Goal: Transaction & Acquisition: Purchase product/service

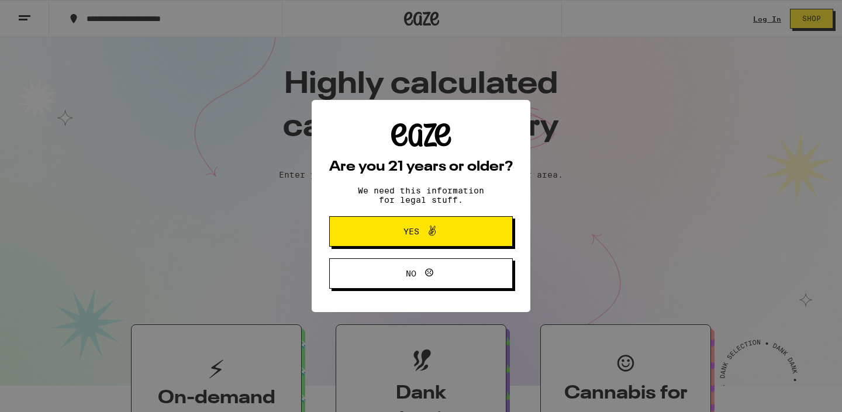
click at [382, 208] on div "Are you 21 years or older? We need this information for legal stuff. Yes No" at bounding box center [421, 206] width 842 height 412
click at [412, 236] on span "Yes" at bounding box center [411, 231] width 16 height 8
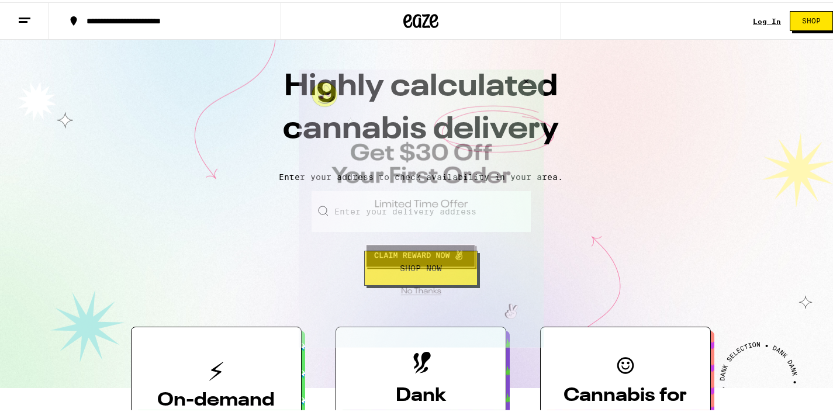
click at [417, 286] on button "Close Modal" at bounding box center [419, 289] width 238 height 18
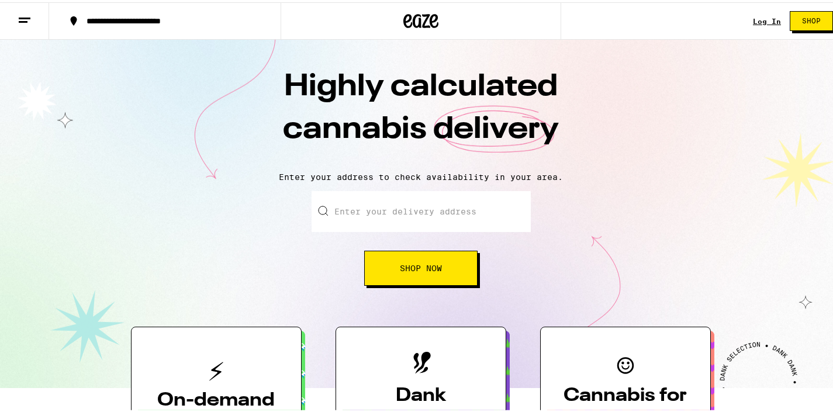
click at [765, 17] on link "Log In" at bounding box center [767, 19] width 28 height 8
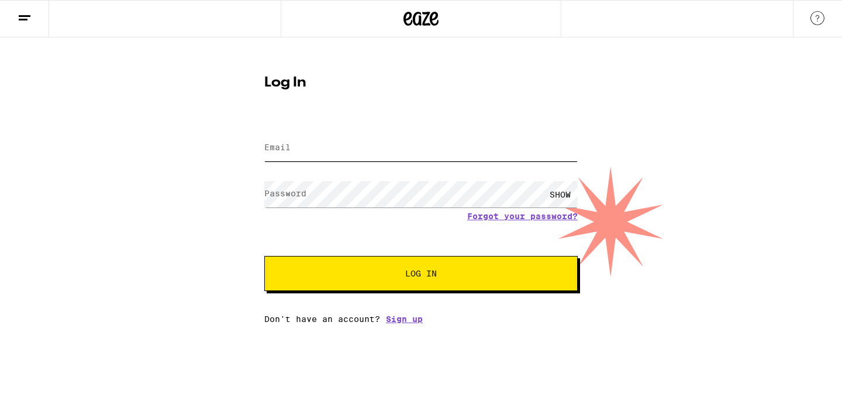
click at [475, 146] on input "Email" at bounding box center [420, 148] width 313 height 26
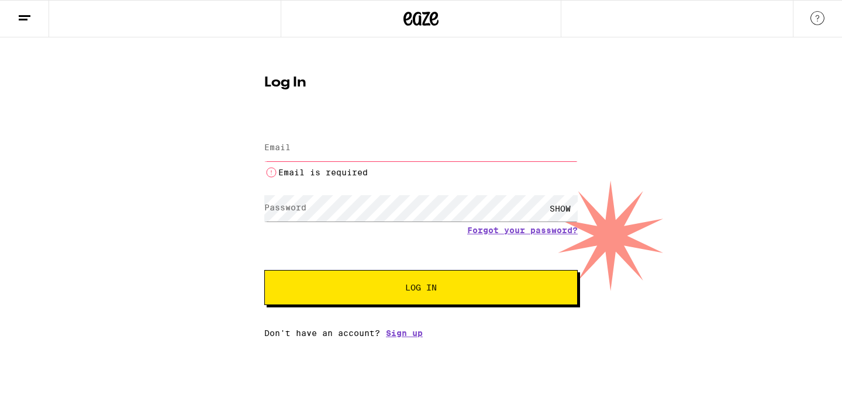
type input "[EMAIL_ADDRESS][DOMAIN_NAME]"
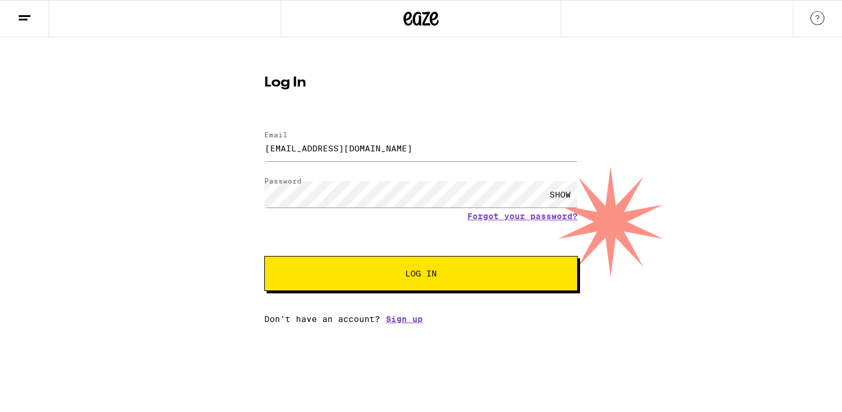
click at [411, 278] on span "Log In" at bounding box center [421, 273] width 32 height 8
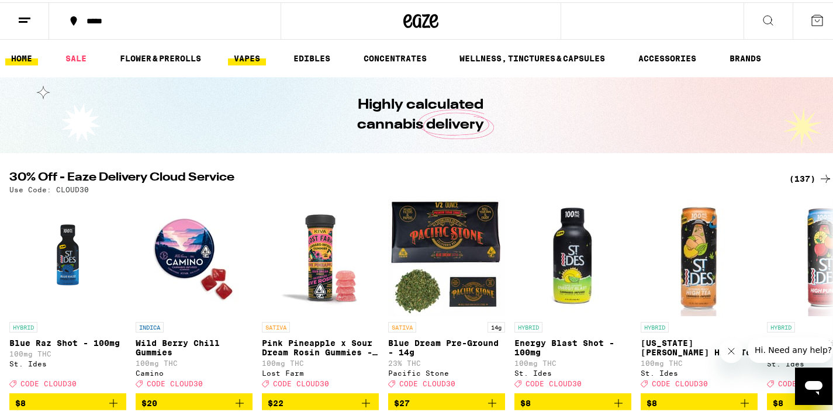
click at [238, 50] on link "VAPES" at bounding box center [247, 56] width 38 height 14
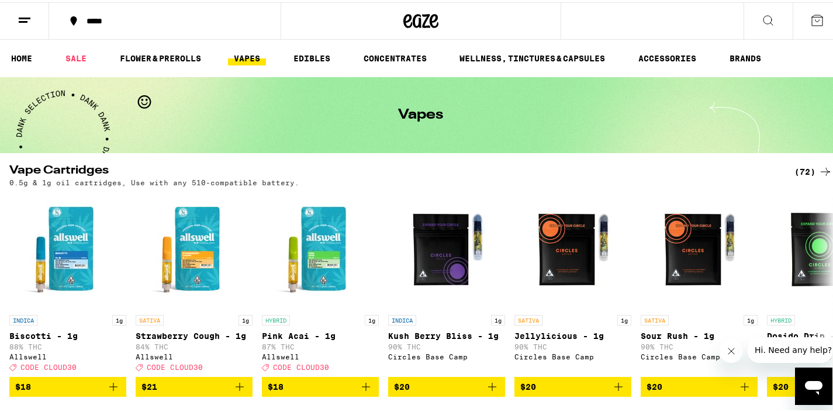
click at [763, 22] on icon at bounding box center [767, 17] width 9 height 9
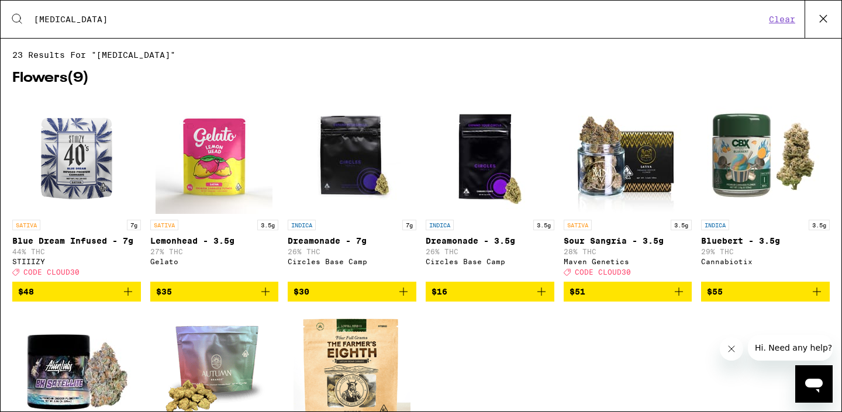
type input "[MEDICAL_DATA]"
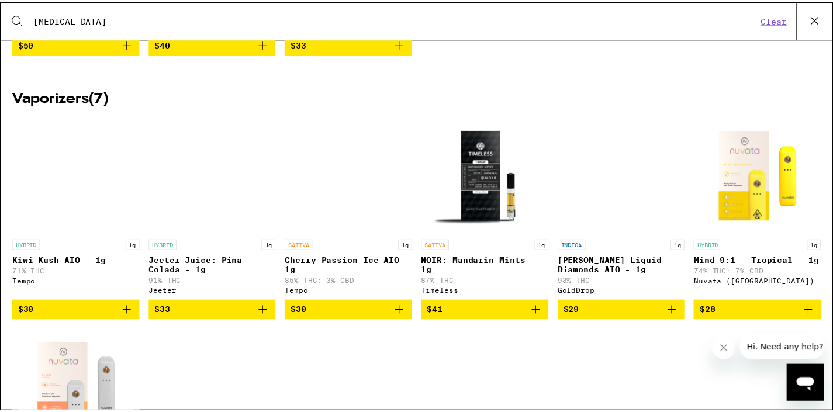
scroll to position [451, 0]
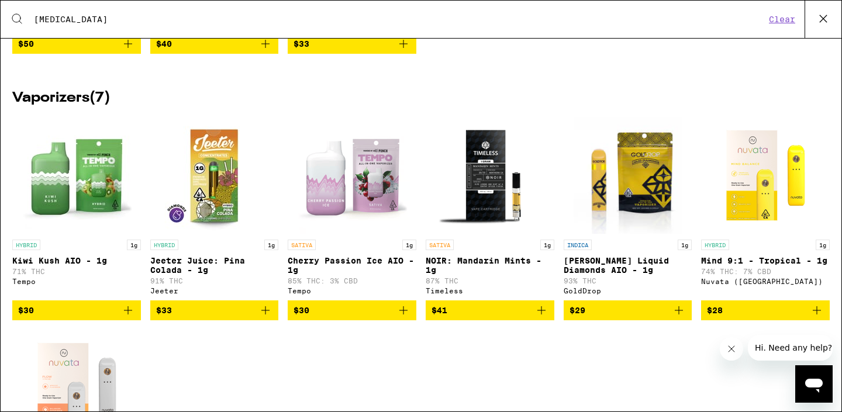
click at [338, 199] on img "Open page for Cherry Passion Ice AIO - 1g from Tempo" at bounding box center [351, 175] width 117 height 117
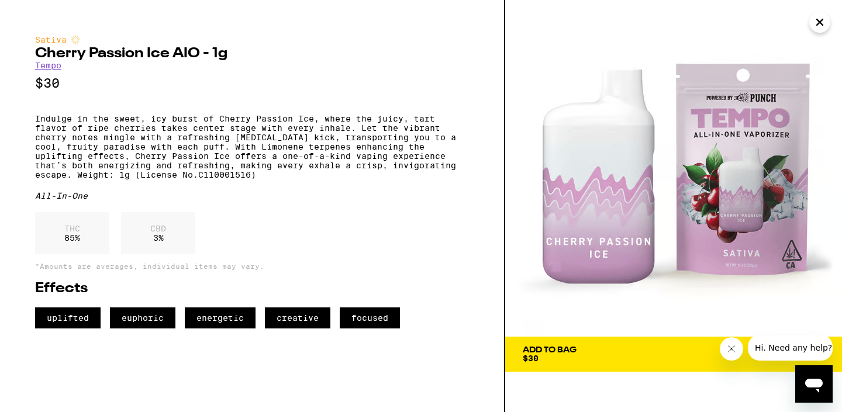
click at [730, 350] on icon "Close message from company" at bounding box center [731, 348] width 9 height 9
click at [821, 355] on icon at bounding box center [817, 354] width 14 height 14
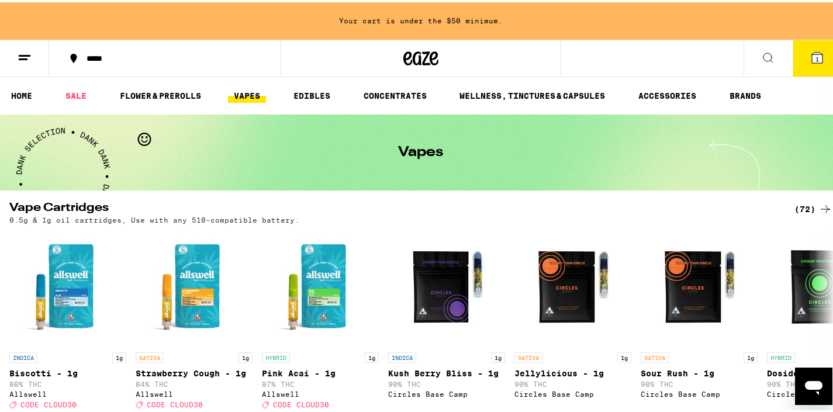
click at [252, 88] on link "VAPES" at bounding box center [247, 94] width 38 height 14
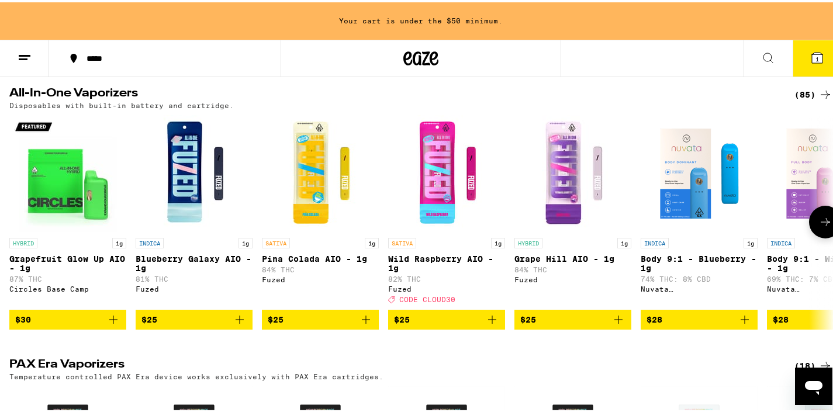
scroll to position [393, 0]
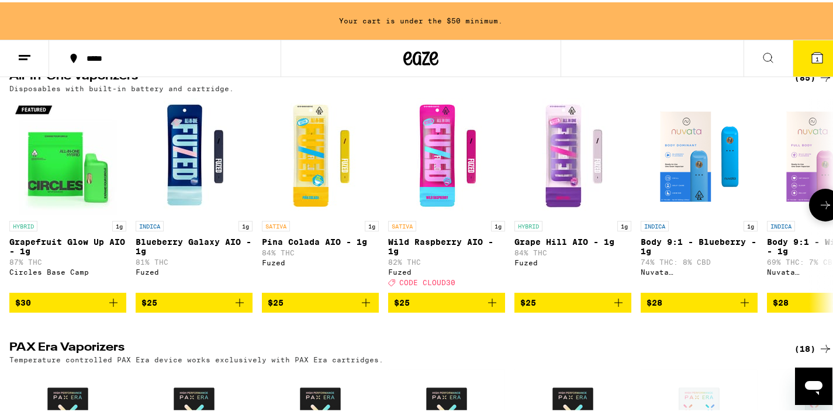
click at [814, 219] on button at bounding box center [825, 202] width 33 height 33
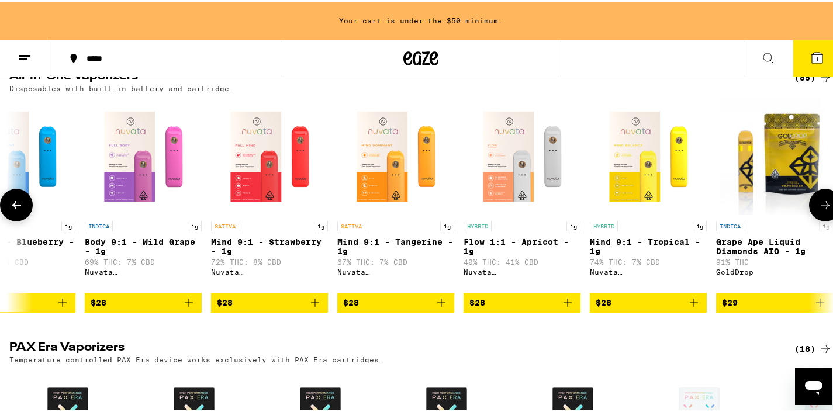
scroll to position [0, 687]
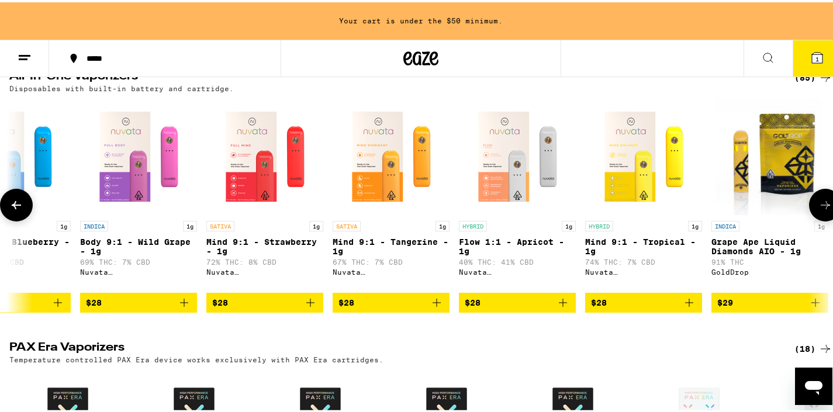
click at [814, 219] on button at bounding box center [825, 202] width 33 height 33
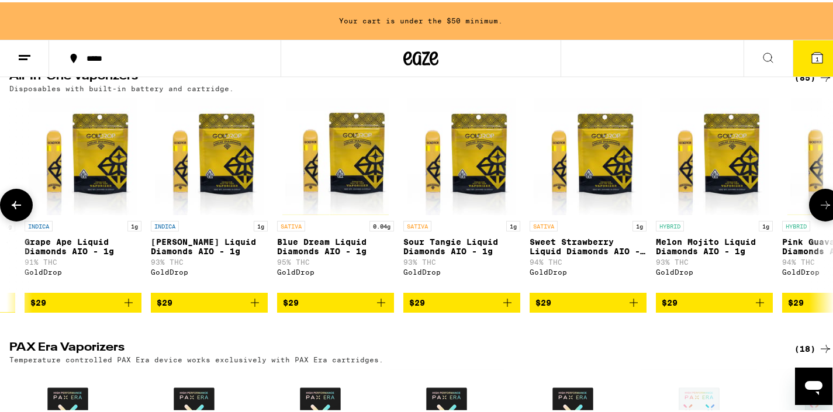
click at [814, 219] on button at bounding box center [825, 202] width 33 height 33
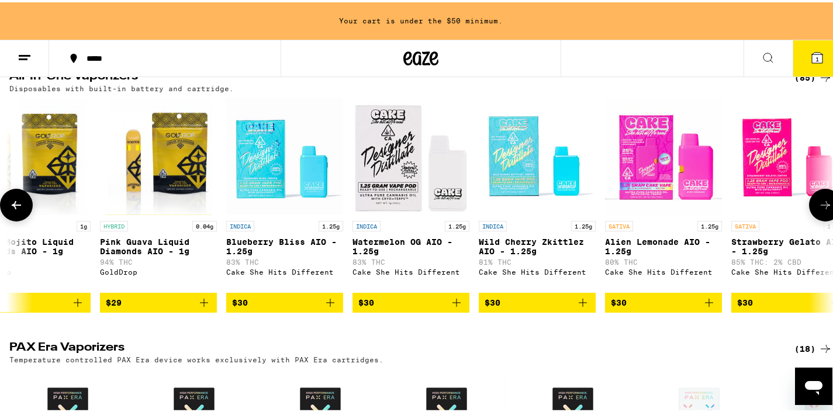
scroll to position [0, 2060]
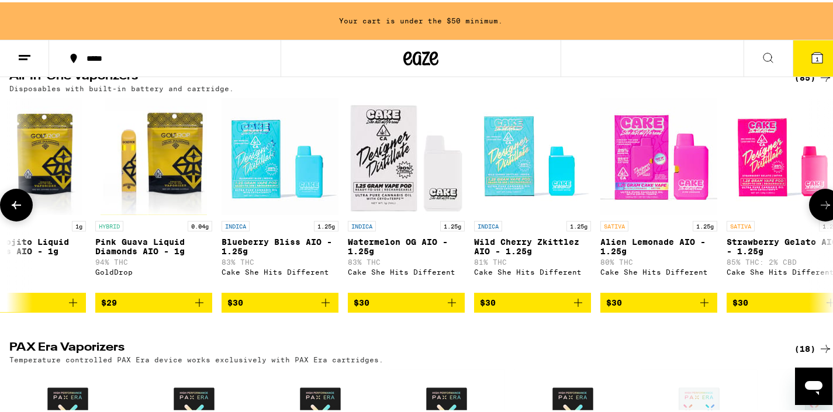
drag, startPoint x: 814, startPoint y: 225, endPoint x: 715, endPoint y: 316, distance: 134.0
click at [723, 310] on div "HYBRID 1g Grapefruit Glow Up AIO - 1g 87% THC Circles Base Camp $30 INDICA 1g B…" at bounding box center [421, 203] width 842 height 214
click at [701, 307] on icon "Add to bag" at bounding box center [704, 300] width 14 height 14
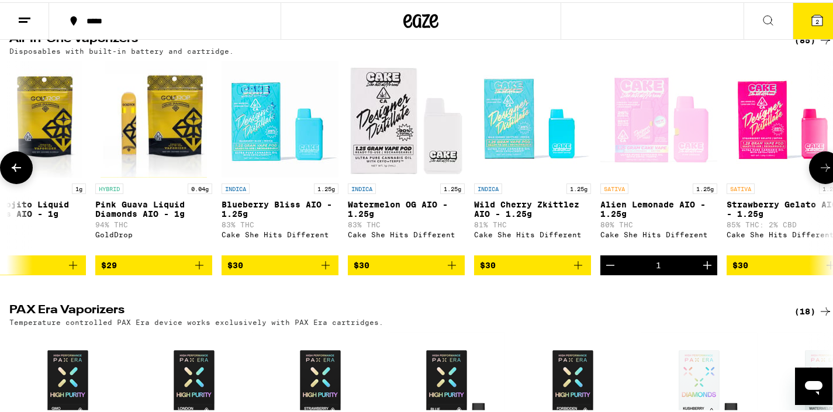
scroll to position [355, 0]
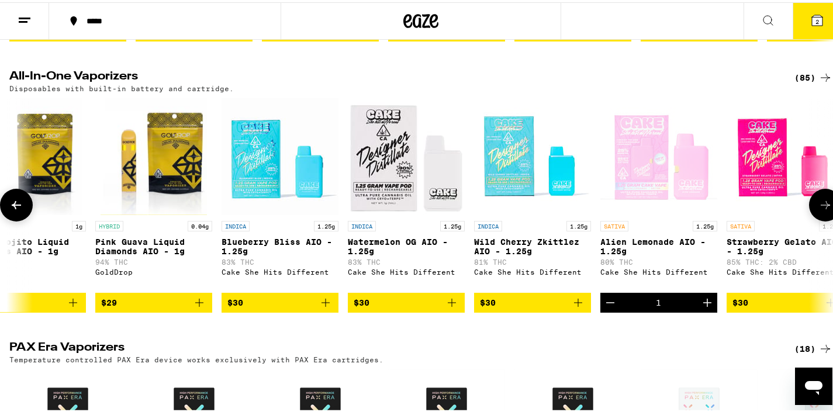
click at [819, 206] on button at bounding box center [825, 202] width 33 height 33
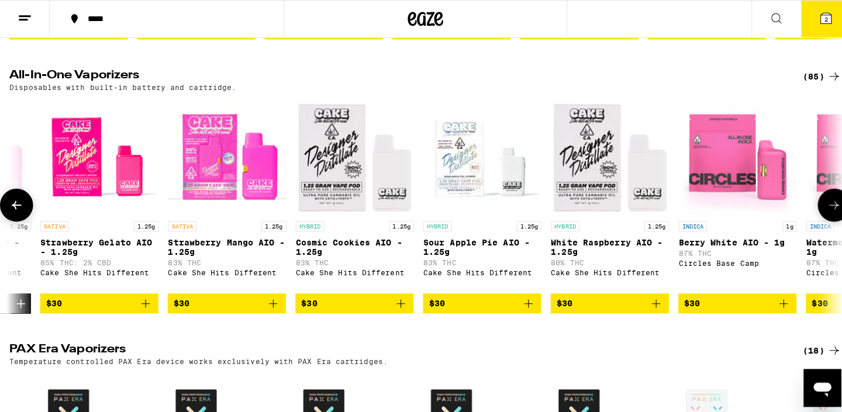
scroll to position [0, 2747]
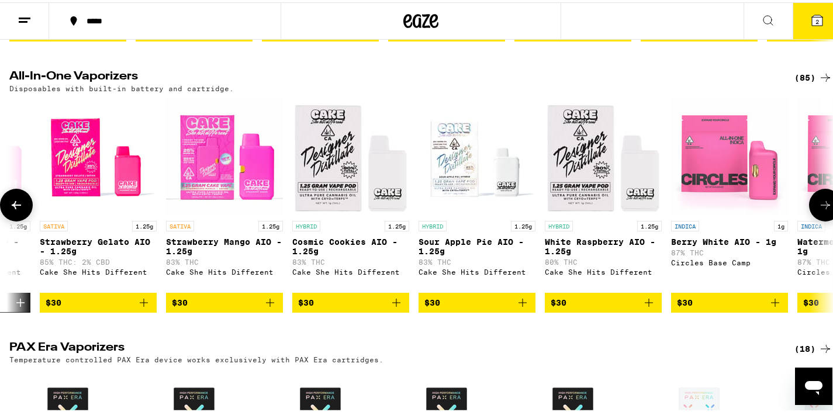
click at [268, 305] on icon "Add to bag" at bounding box center [270, 300] width 8 height 8
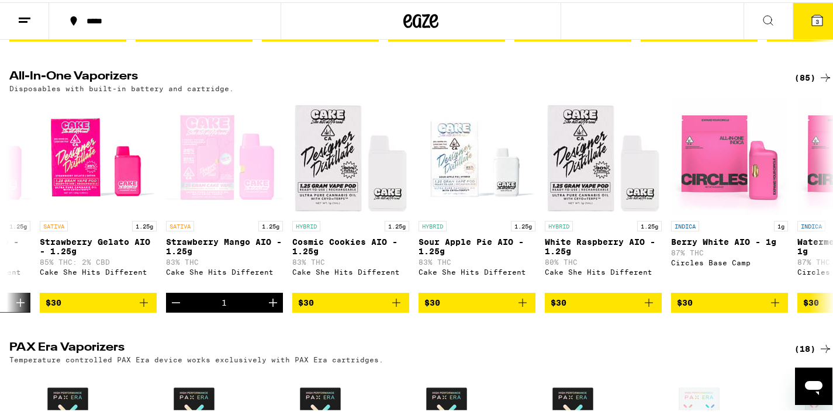
click at [812, 15] on icon at bounding box center [817, 18] width 11 height 11
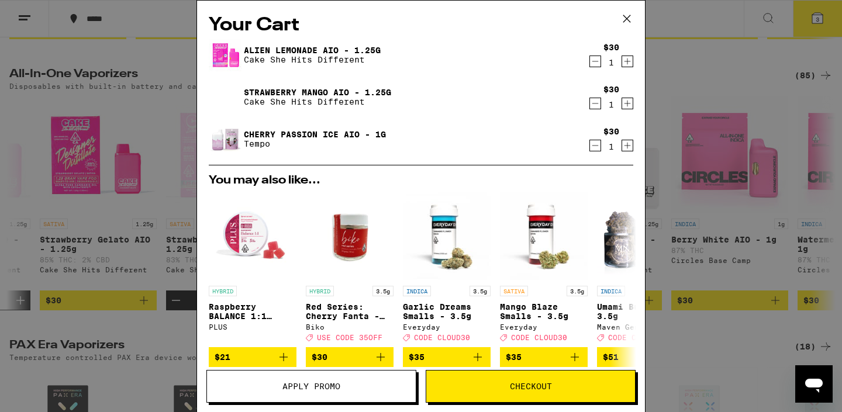
click at [589, 137] on div "$30 1" at bounding box center [611, 139] width 44 height 25
click at [590, 143] on icon "Decrement" at bounding box center [595, 146] width 11 height 14
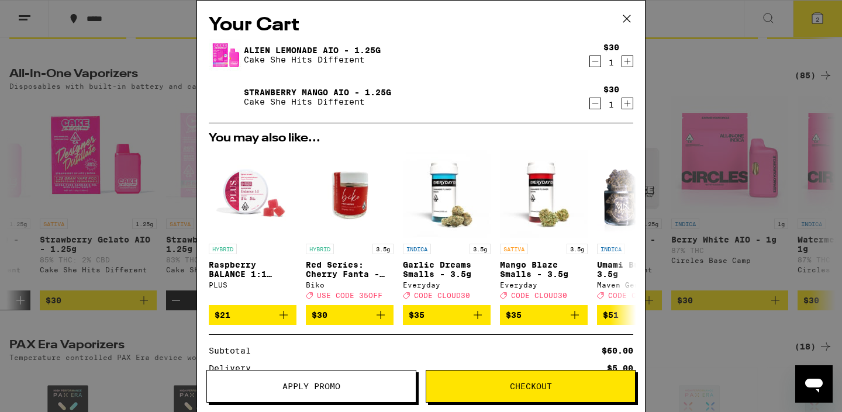
click at [625, 13] on icon at bounding box center [627, 19] width 18 height 18
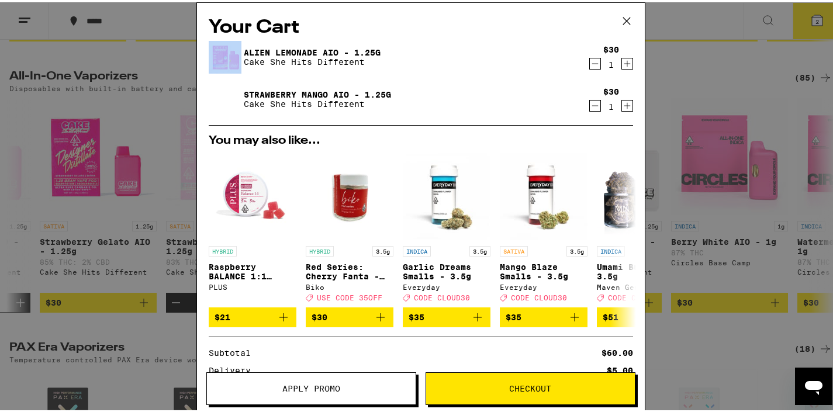
click at [625, 13] on div "Your Cart Alien Lemonade AIO - 1.25g Cake She Hits Different $30 1 Strawberry M…" at bounding box center [421, 206] width 842 height 412
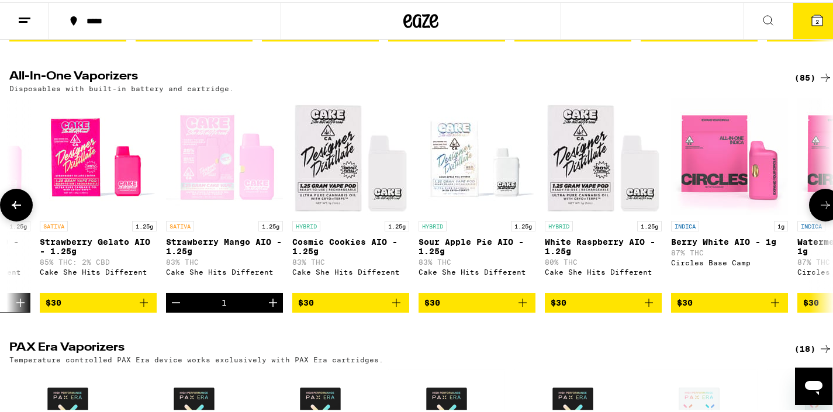
click at [213, 264] on p "83% THC" at bounding box center [224, 260] width 117 height 8
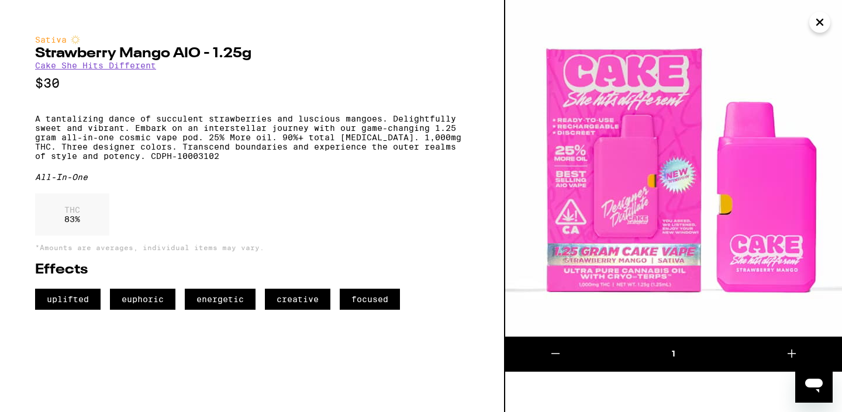
click at [821, 16] on icon "Close" at bounding box center [819, 22] width 14 height 18
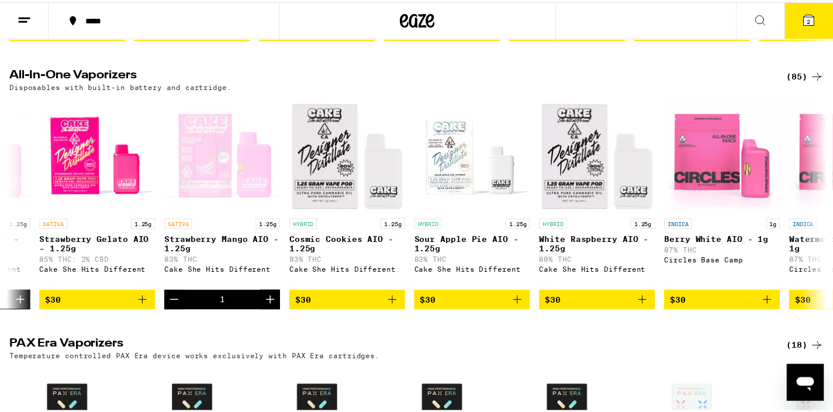
scroll to position [0, 2747]
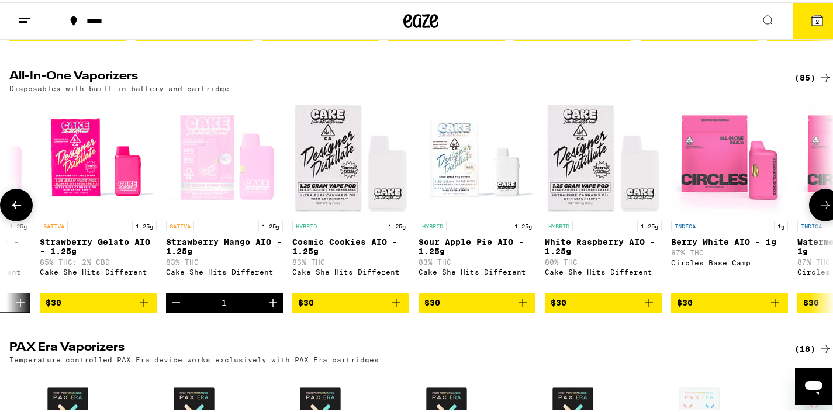
click at [174, 307] on icon "Decrement" at bounding box center [176, 300] width 14 height 14
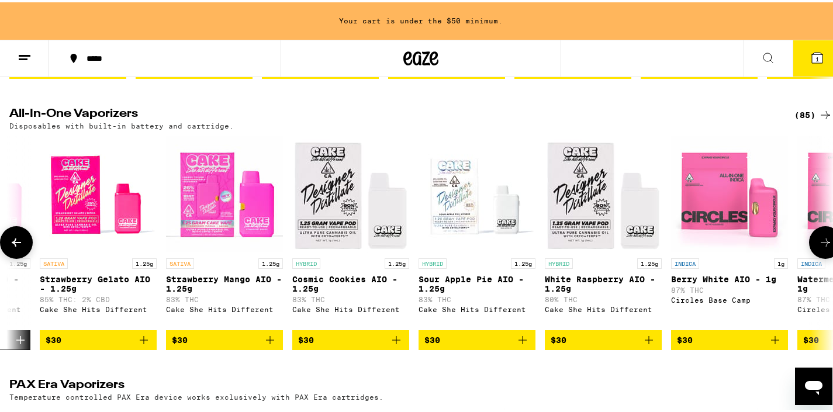
scroll to position [393, 0]
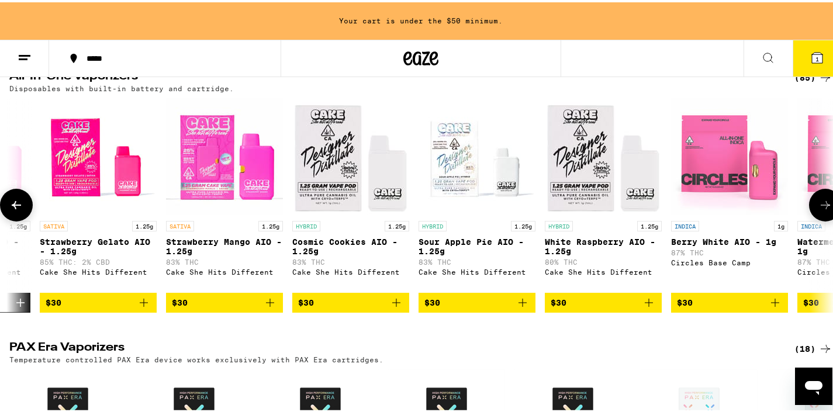
click at [8, 216] on button at bounding box center [16, 202] width 33 height 33
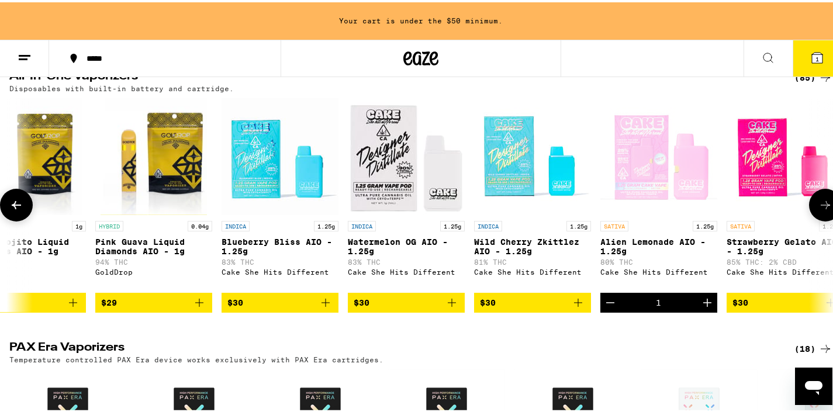
scroll to position [0, 2060]
click at [821, 207] on icon at bounding box center [825, 203] width 9 height 8
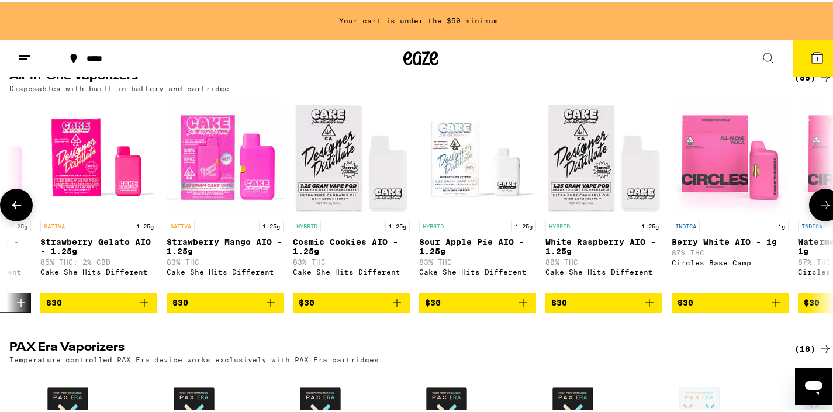
scroll to position [0, 2747]
click at [275, 307] on icon "Add to bag" at bounding box center [270, 300] width 14 height 14
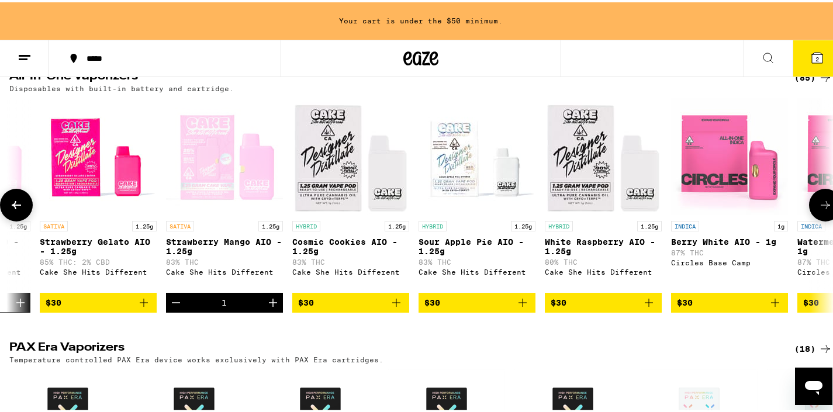
scroll to position [355, 0]
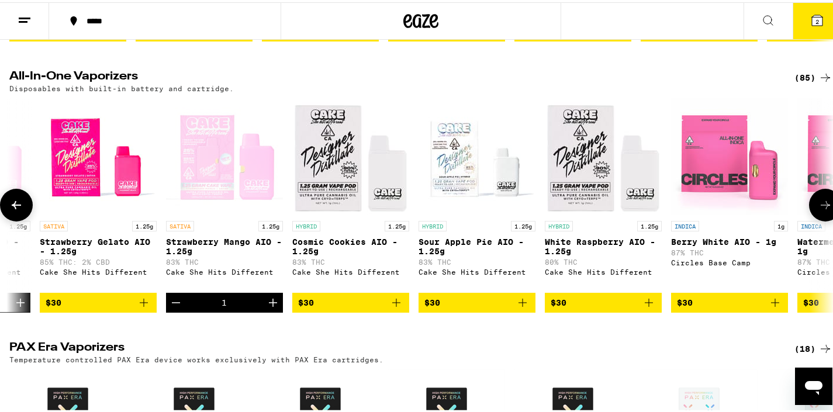
drag, startPoint x: 815, startPoint y: 221, endPoint x: 759, endPoint y: 240, distance: 59.3
click at [759, 240] on div "HYBRID 1g Grapefruit Glow Up AIO - 1g 87% THC Circles Base Camp $30 INDICA 1g B…" at bounding box center [421, 203] width 842 height 214
click at [832, 212] on button at bounding box center [825, 202] width 33 height 33
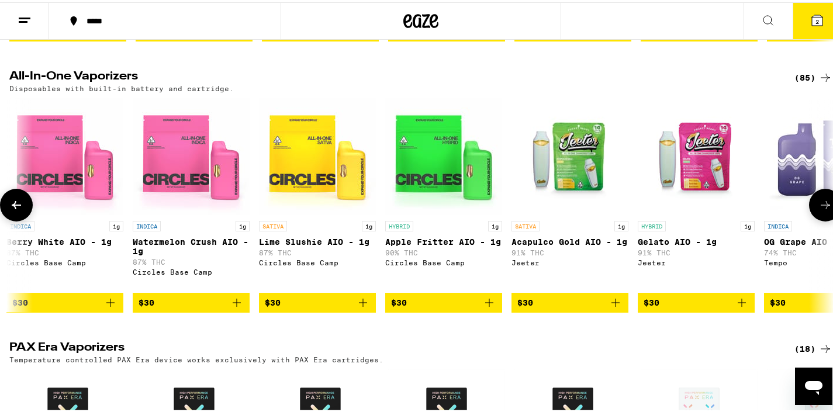
scroll to position [0, 3434]
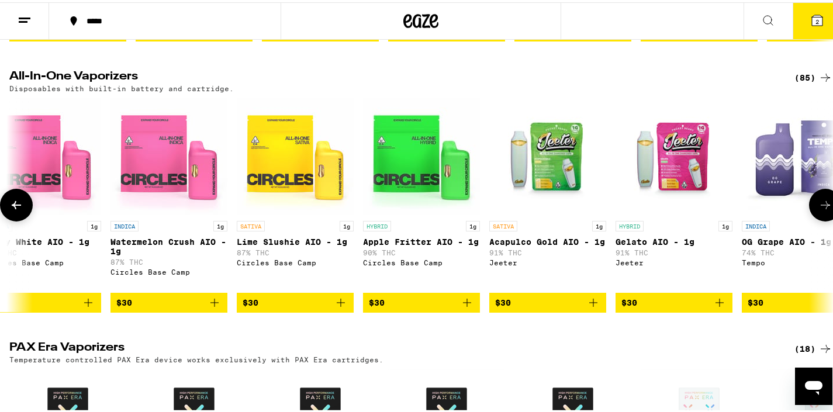
click at [827, 216] on button at bounding box center [825, 202] width 33 height 33
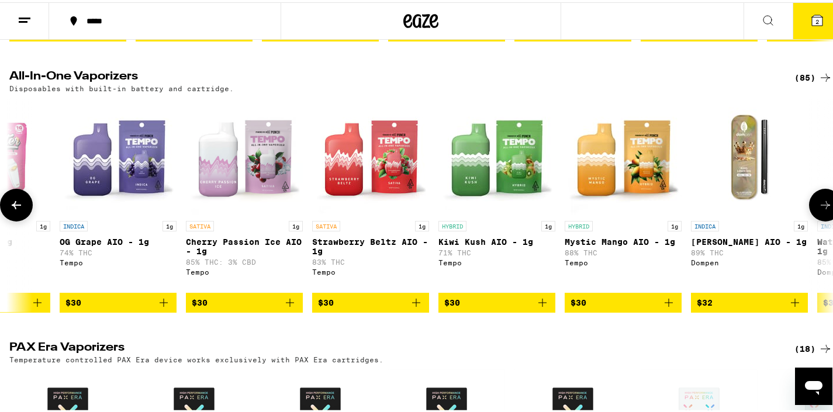
scroll to position [0, 4121]
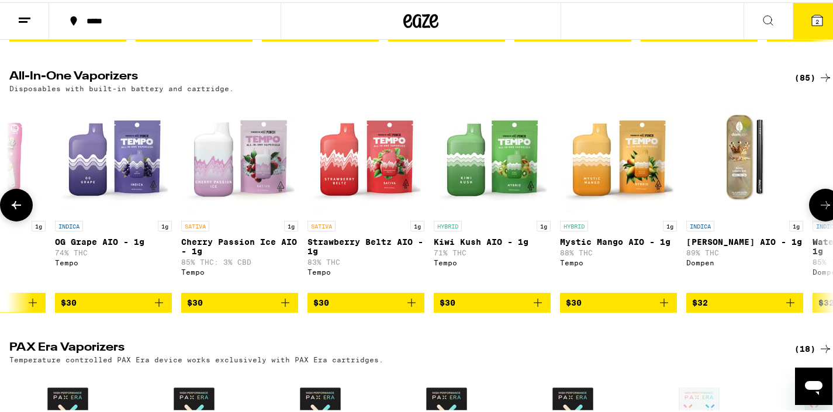
click at [827, 216] on button at bounding box center [825, 202] width 33 height 33
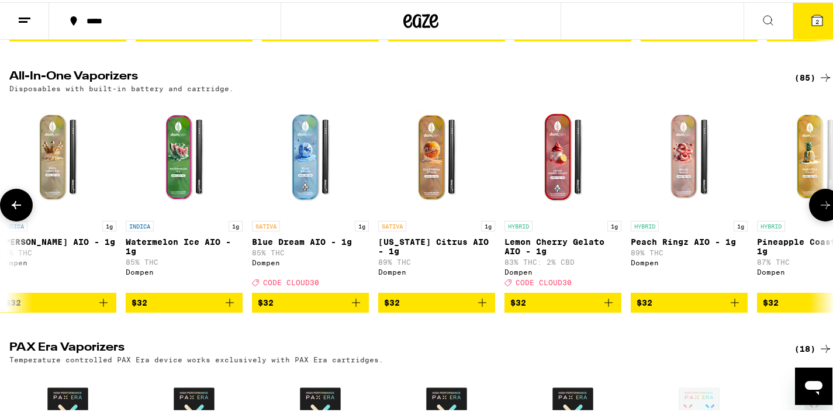
click at [827, 216] on button at bounding box center [825, 202] width 33 height 33
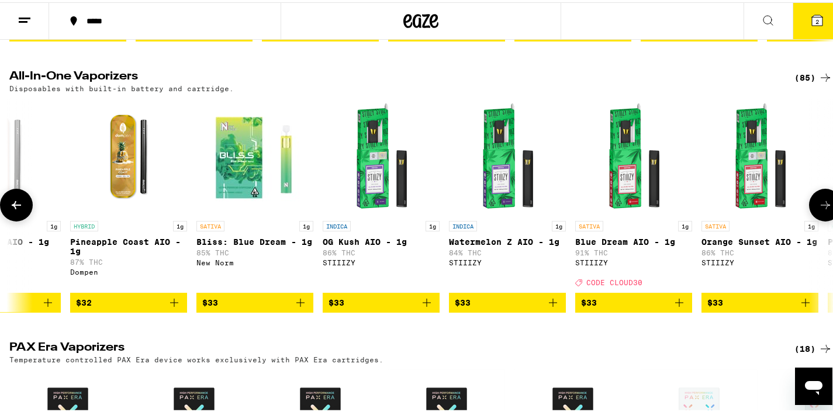
click at [827, 216] on button at bounding box center [825, 202] width 33 height 33
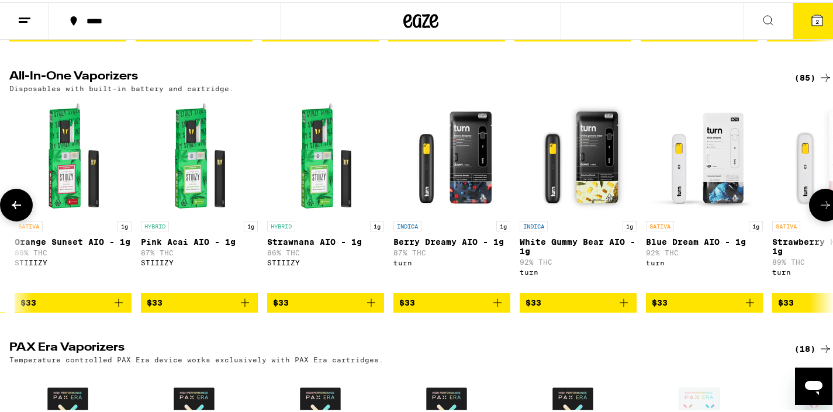
click at [827, 216] on button at bounding box center [825, 202] width 33 height 33
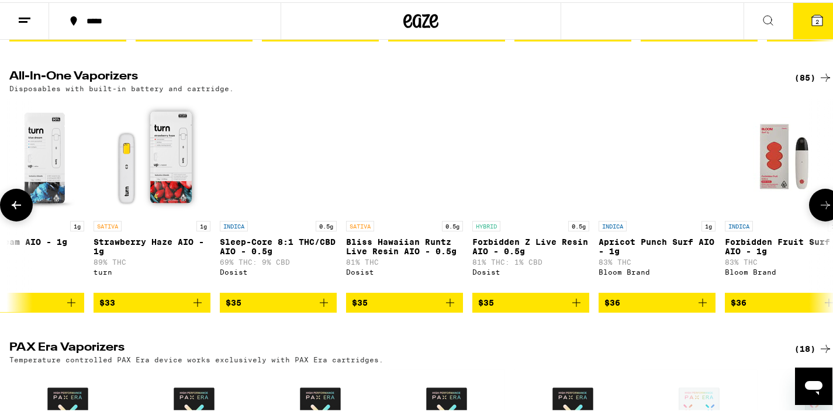
scroll to position [0, 6868]
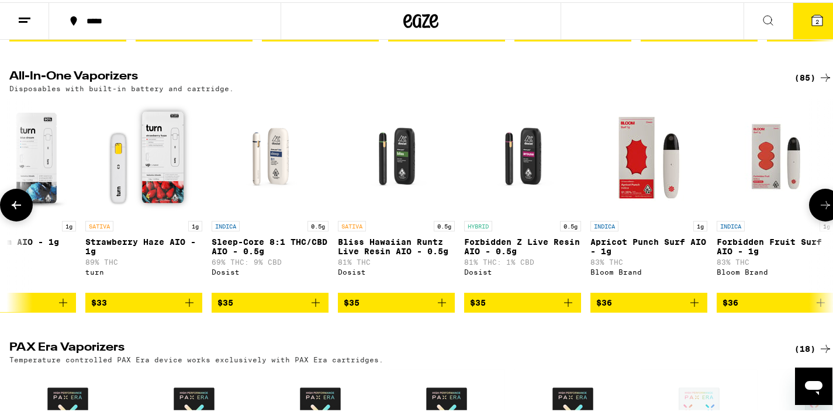
click at [827, 216] on button at bounding box center [825, 202] width 33 height 33
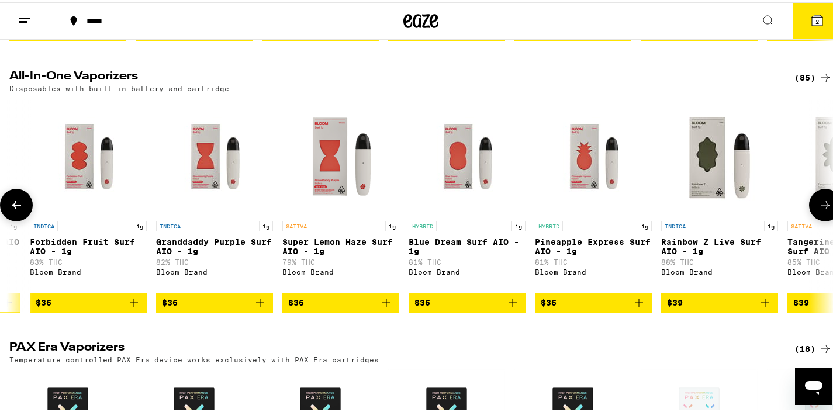
click at [827, 216] on button at bounding box center [825, 202] width 33 height 33
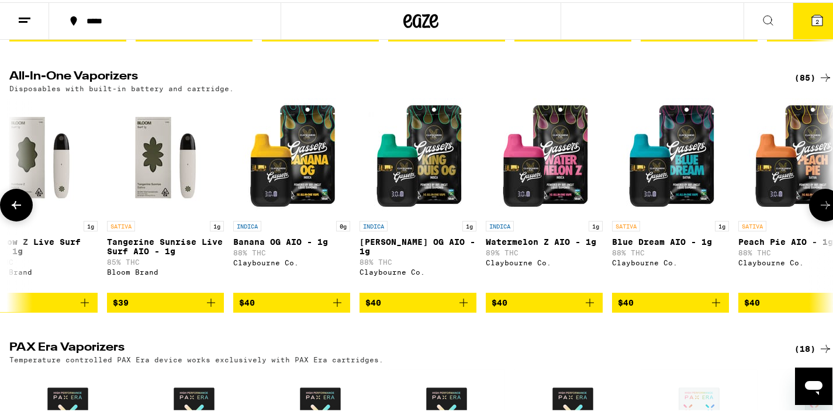
scroll to position [0, 8242]
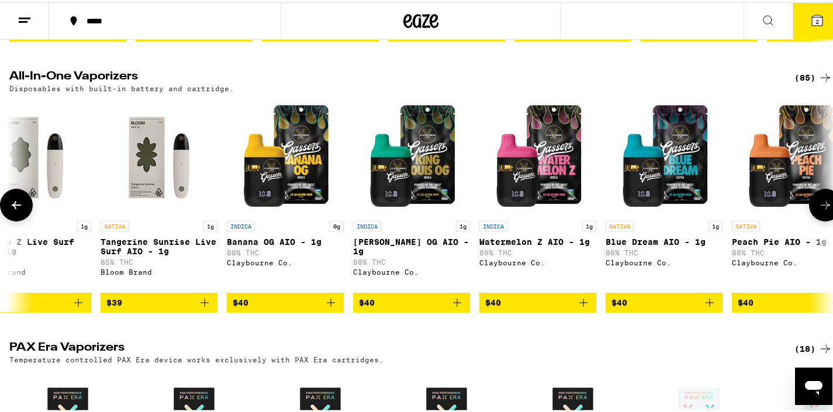
drag, startPoint x: 827, startPoint y: 216, endPoint x: 670, endPoint y: 238, distance: 157.6
click at [670, 238] on div "HYBRID 1g Grapefruit Glow Up AIO - 1g 87% THC Circles Base Camp $30 INDICA 1g B…" at bounding box center [421, 203] width 842 height 214
click at [23, 216] on button at bounding box center [16, 202] width 33 height 33
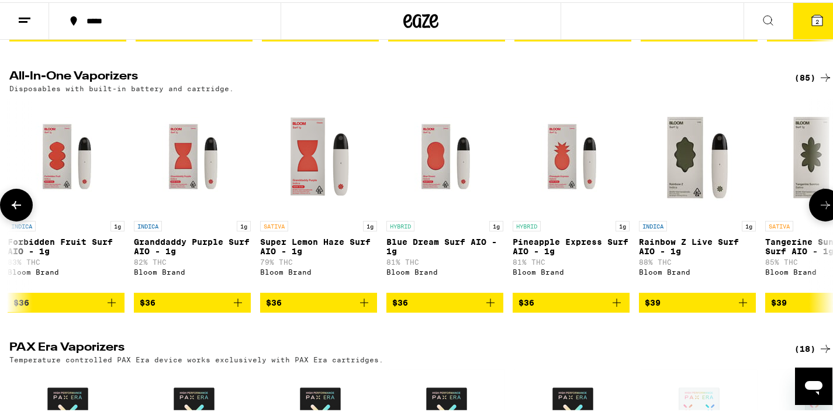
scroll to position [0, 7555]
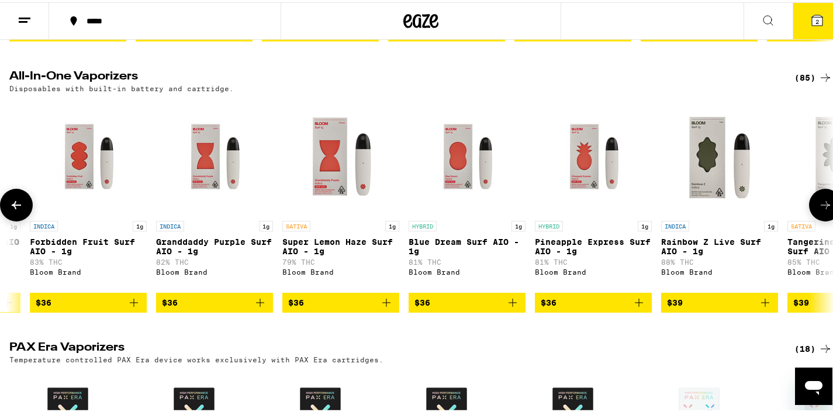
click at [23, 216] on button at bounding box center [16, 202] width 33 height 33
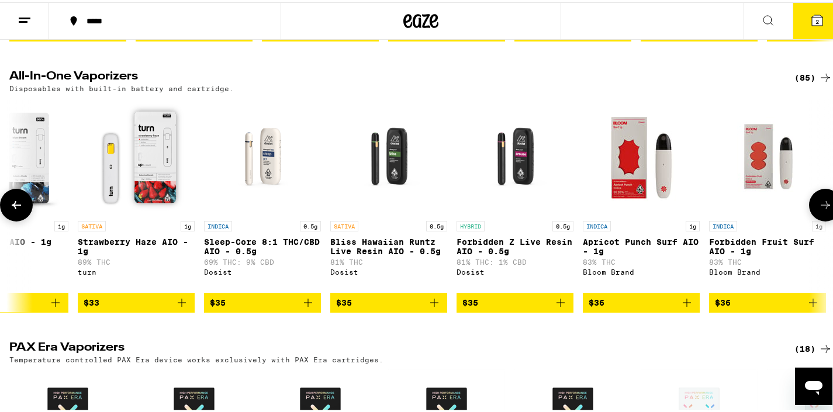
click at [23, 216] on button at bounding box center [16, 202] width 33 height 33
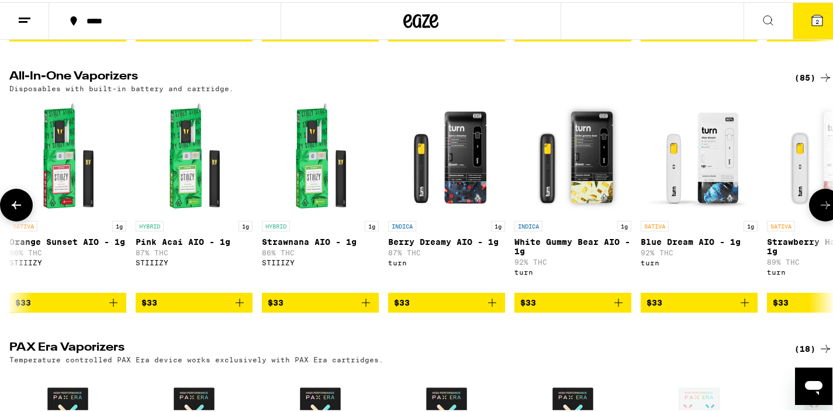
click at [23, 216] on button at bounding box center [16, 202] width 33 height 33
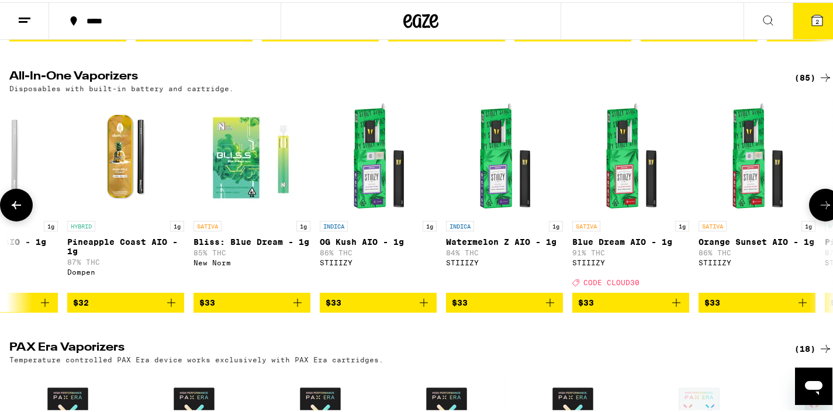
click at [23, 216] on button at bounding box center [16, 202] width 33 height 33
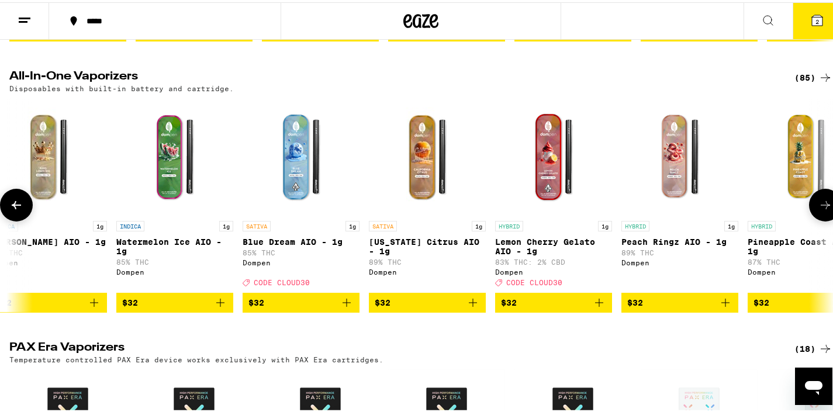
click at [23, 216] on button at bounding box center [16, 202] width 33 height 33
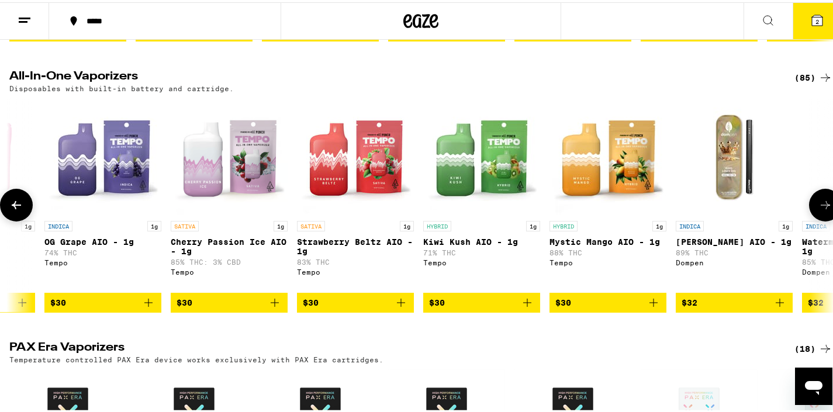
click at [23, 210] on icon at bounding box center [16, 203] width 14 height 14
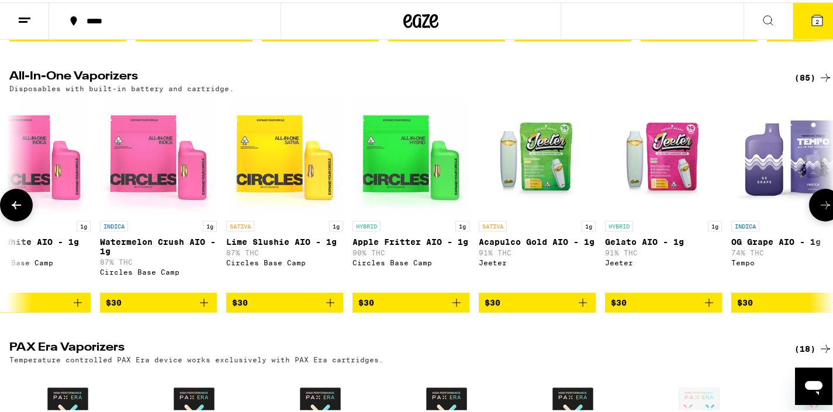
click at [23, 210] on icon at bounding box center [16, 203] width 14 height 14
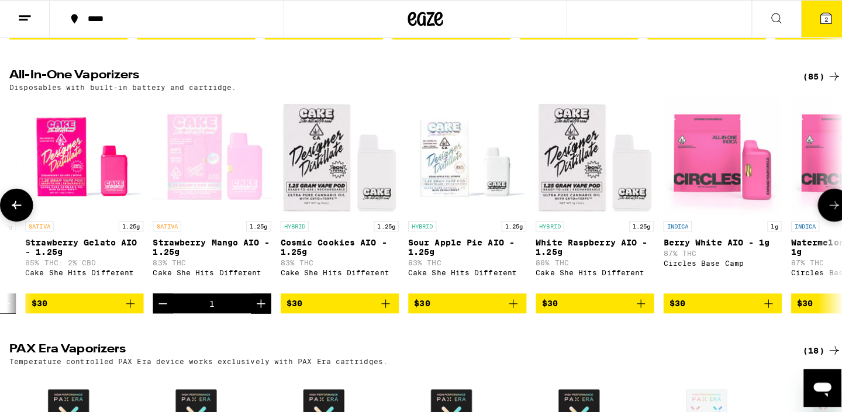
scroll to position [0, 2758]
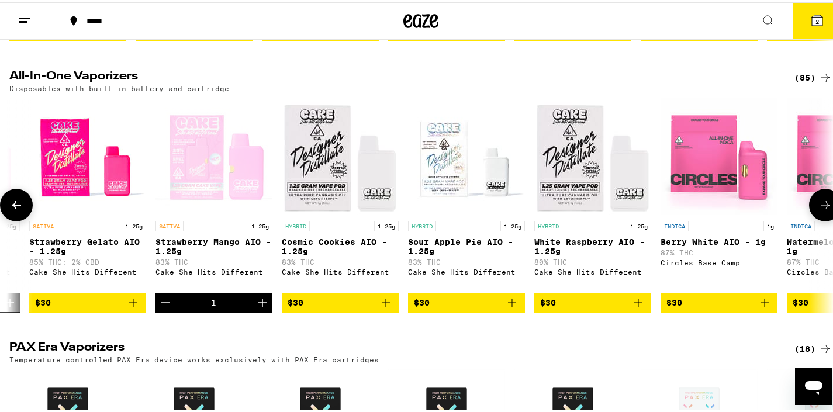
click at [635, 307] on icon "Add to bag" at bounding box center [638, 300] width 14 height 14
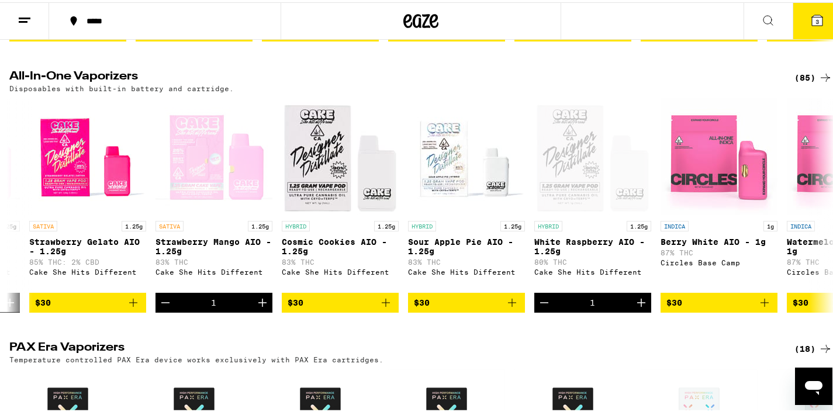
click at [812, 23] on icon at bounding box center [817, 18] width 11 height 11
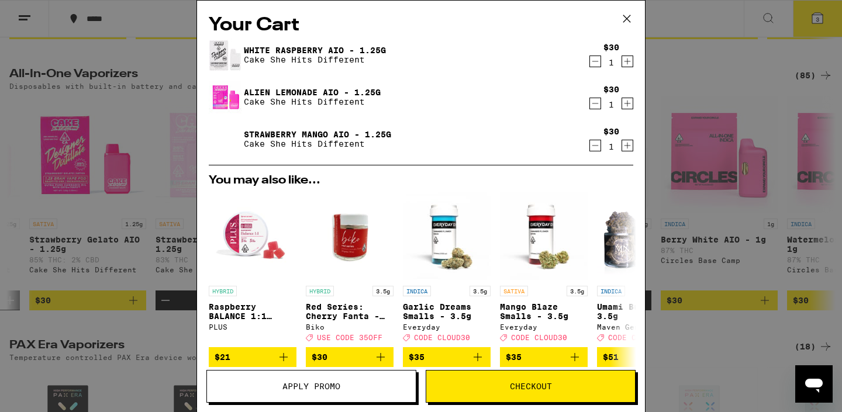
click at [590, 145] on icon "Decrement" at bounding box center [595, 146] width 11 height 14
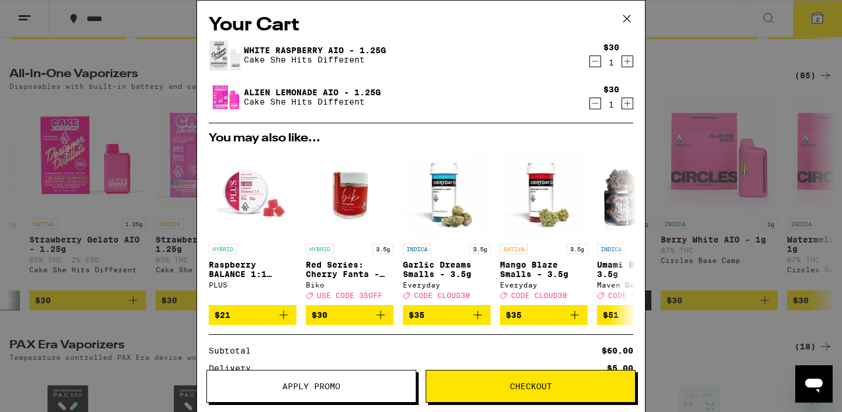
click at [308, 387] on span "Apply Promo" at bounding box center [311, 386] width 58 height 8
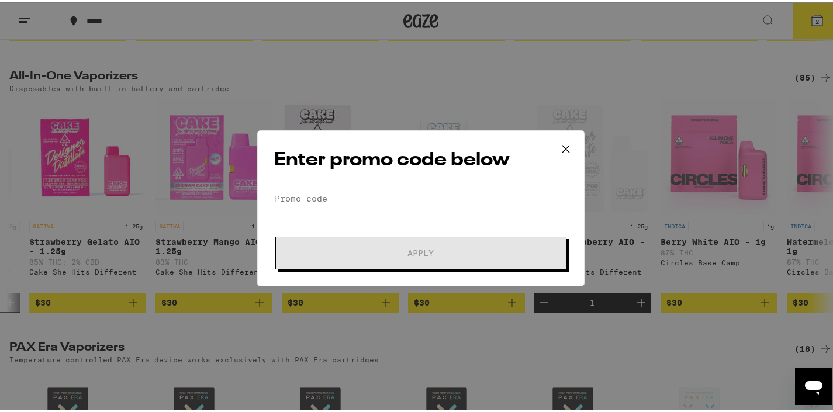
click at [557, 149] on icon at bounding box center [566, 147] width 18 height 18
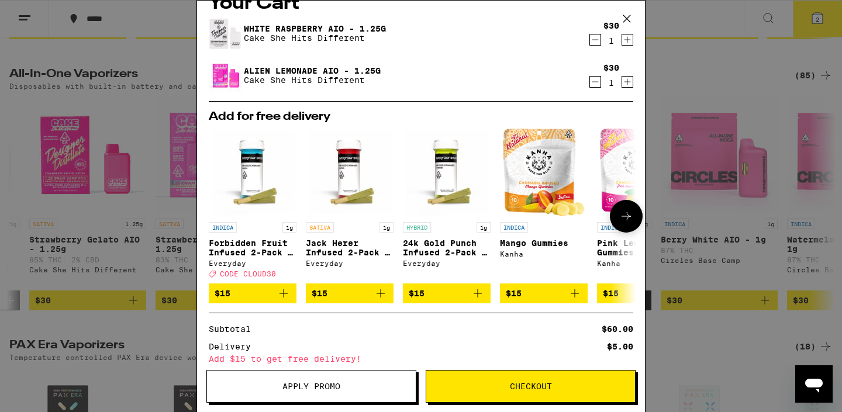
scroll to position [127, 0]
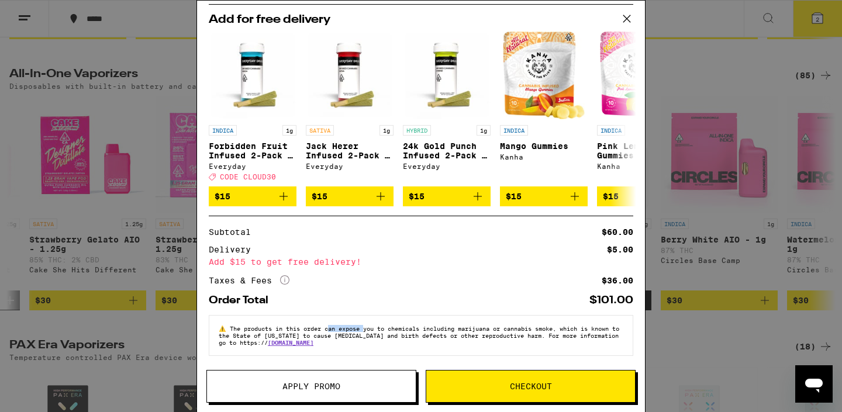
drag, startPoint x: 334, startPoint y: 327, endPoint x: 372, endPoint y: 327, distance: 37.4
click at [372, 327] on span "The products in this order can expose you to chemicals including marijuana or c…" at bounding box center [419, 335] width 400 height 21
click at [618, 18] on icon at bounding box center [627, 19] width 18 height 18
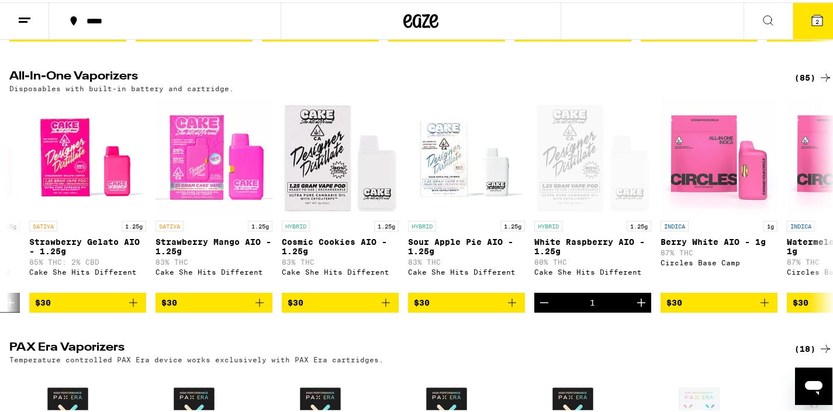
click at [815, 19] on span "2" at bounding box center [817, 19] width 4 height 7
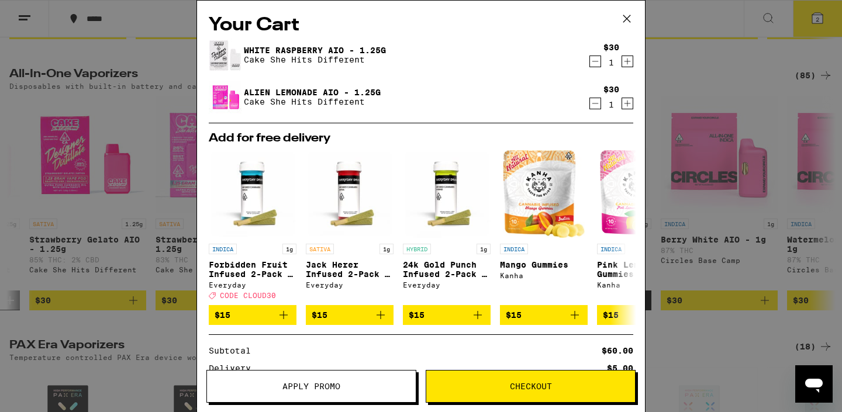
click at [620, 15] on icon at bounding box center [627, 19] width 18 height 18
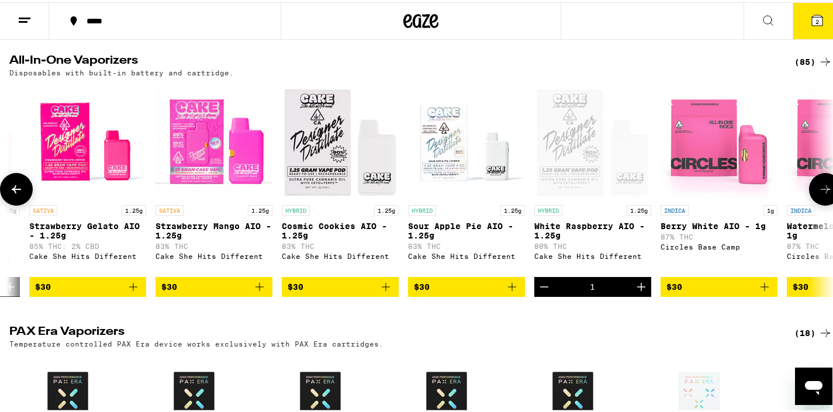
scroll to position [390, 0]
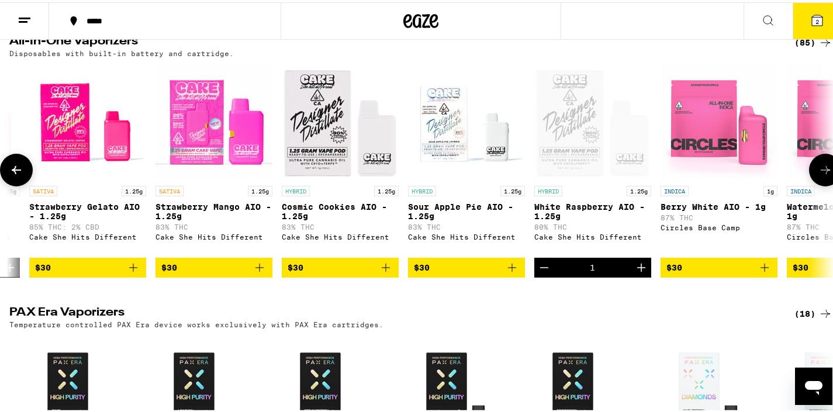
click at [25, 180] on button at bounding box center [16, 167] width 33 height 33
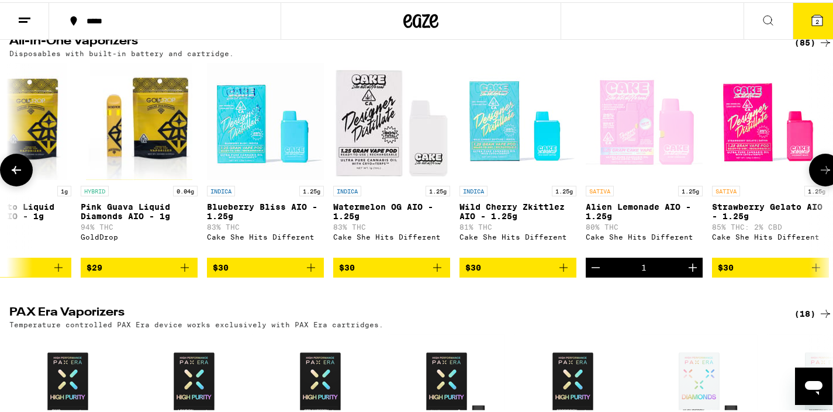
scroll to position [0, 2071]
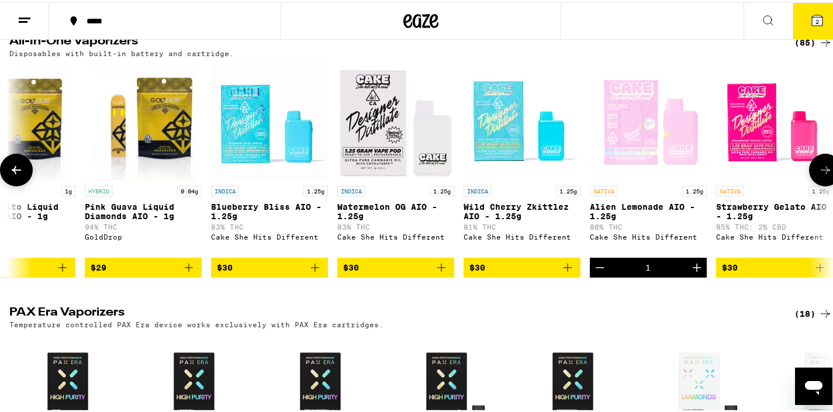
click at [821, 172] on icon at bounding box center [825, 168] width 9 height 8
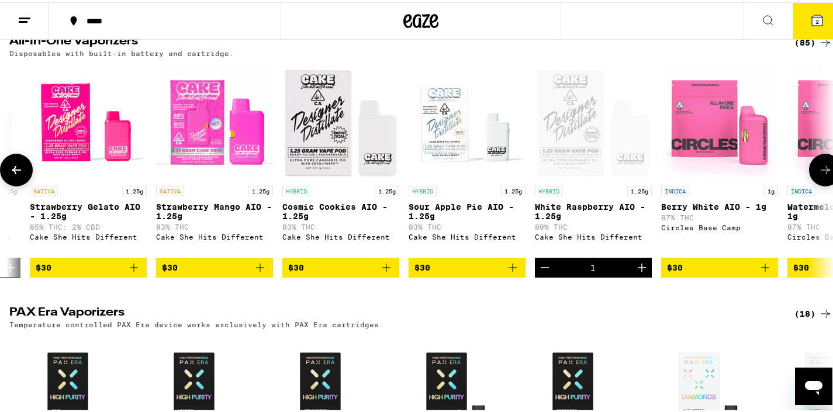
scroll to position [0, 2758]
click at [12, 184] on button at bounding box center [16, 167] width 33 height 33
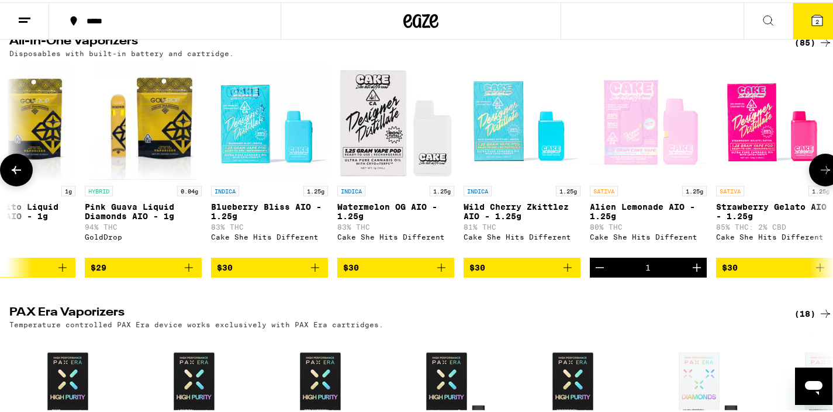
scroll to position [0, 2071]
click at [597, 265] on icon "Decrement" at bounding box center [600, 265] width 8 height 0
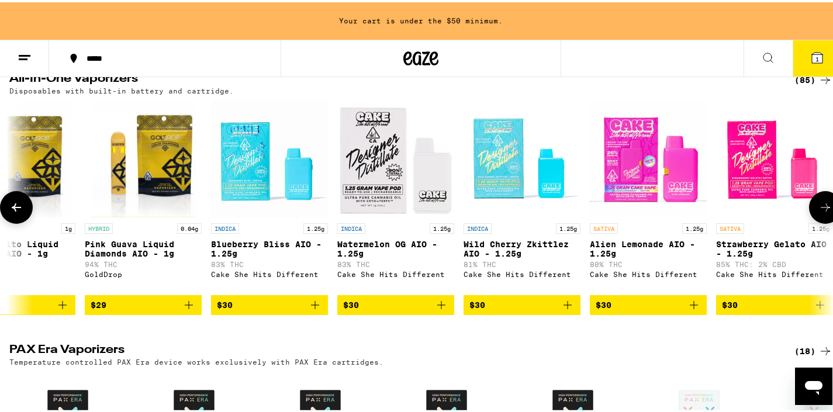
scroll to position [428, 0]
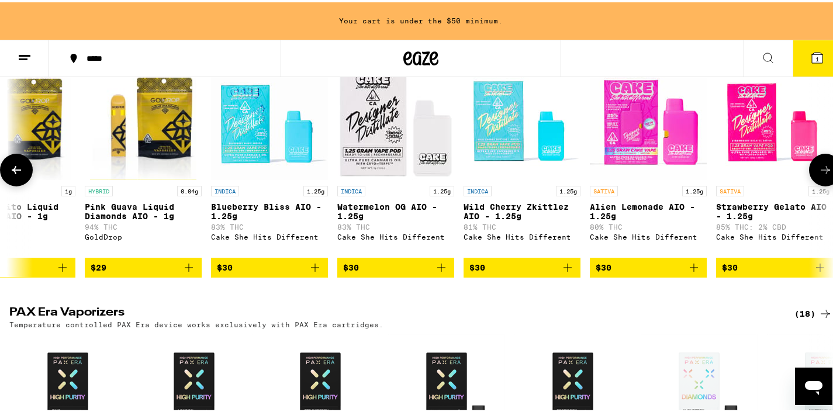
click at [780, 272] on span "$30" at bounding box center [774, 265] width 105 height 14
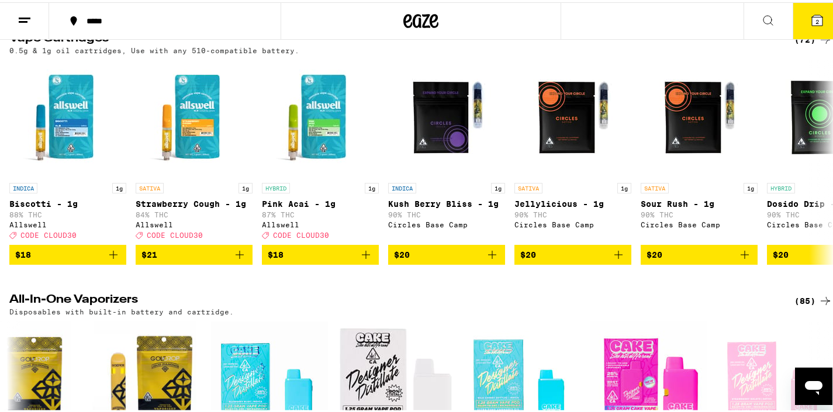
scroll to position [0, 0]
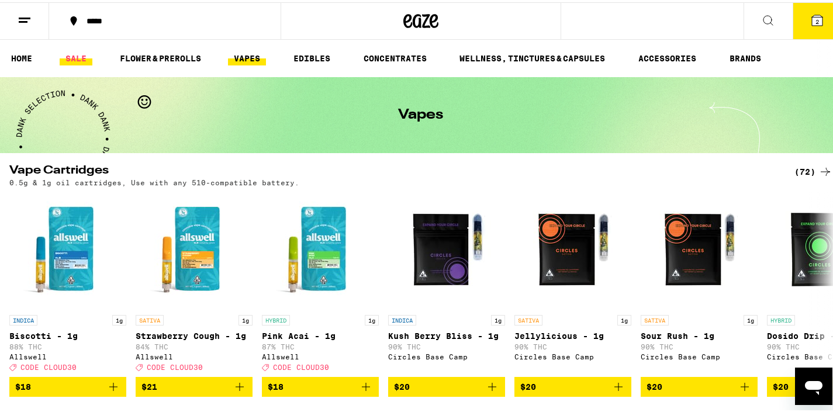
click at [64, 50] on link "SALE" at bounding box center [76, 56] width 33 height 14
click at [74, 53] on link "SALE" at bounding box center [76, 56] width 33 height 14
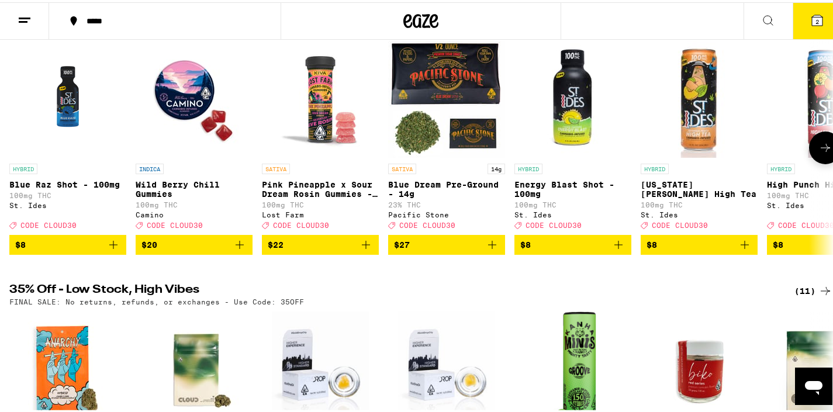
scroll to position [151, 0]
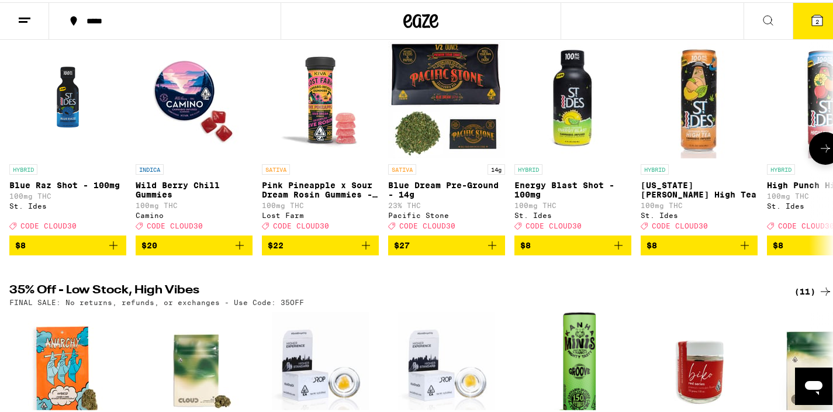
click at [809, 154] on button at bounding box center [825, 146] width 33 height 33
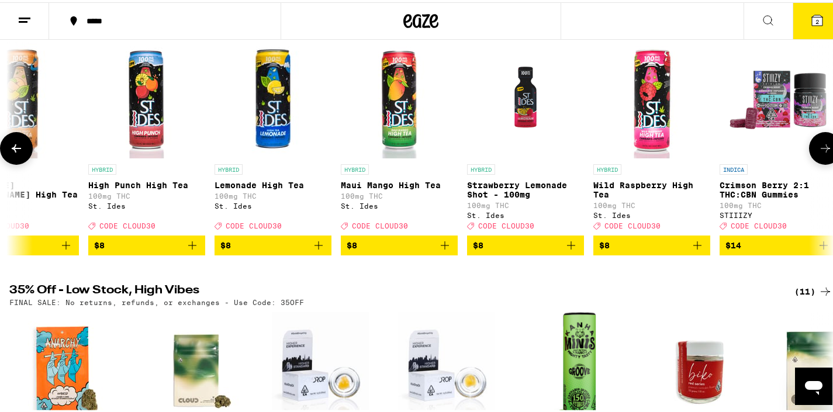
scroll to position [0, 687]
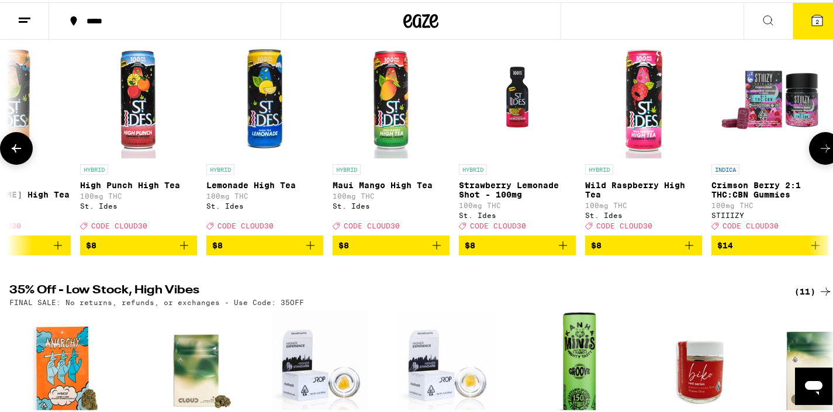
click at [809, 154] on button at bounding box center [825, 146] width 33 height 33
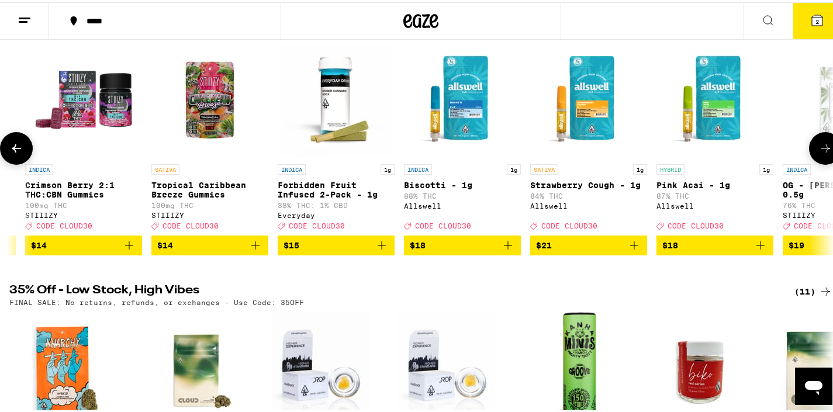
scroll to position [0, 1374]
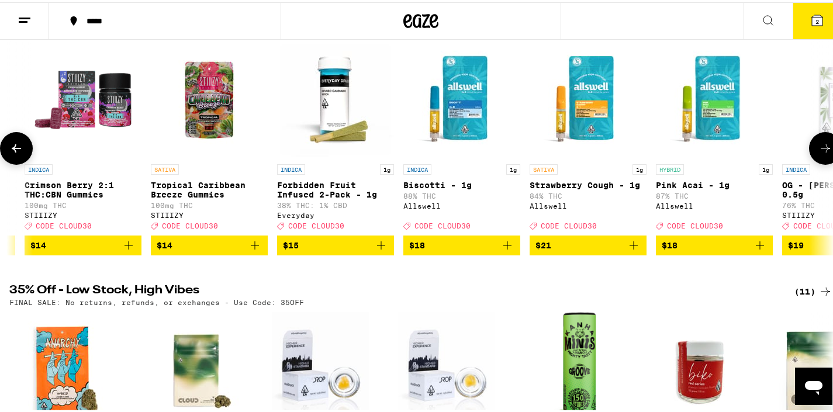
click at [809, 154] on button at bounding box center [825, 146] width 33 height 33
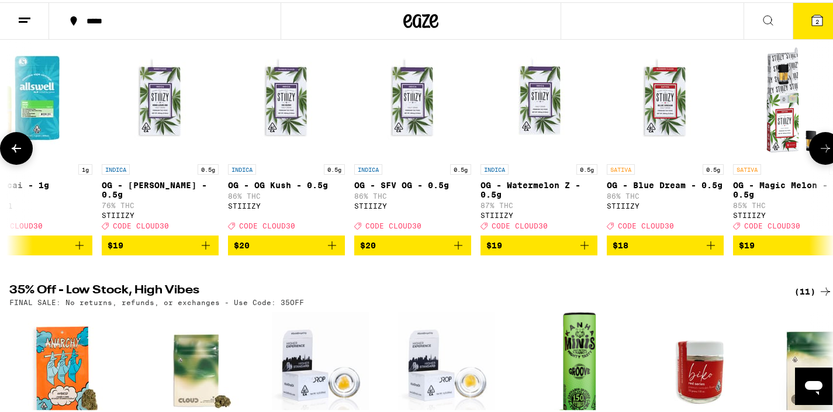
scroll to position [0, 2060]
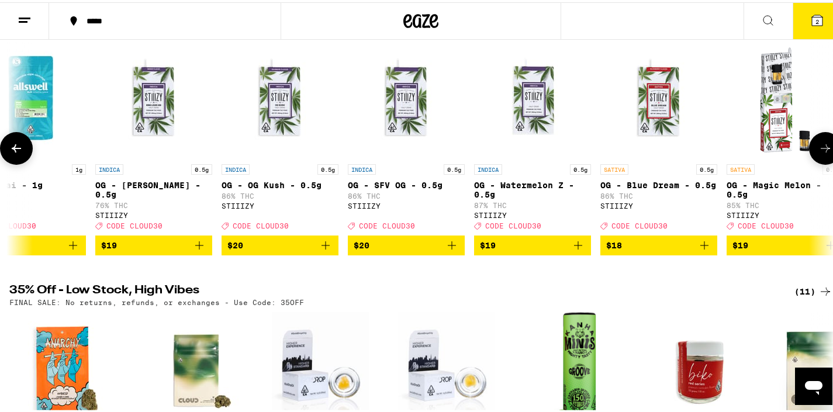
click at [818, 147] on icon at bounding box center [825, 146] width 14 height 14
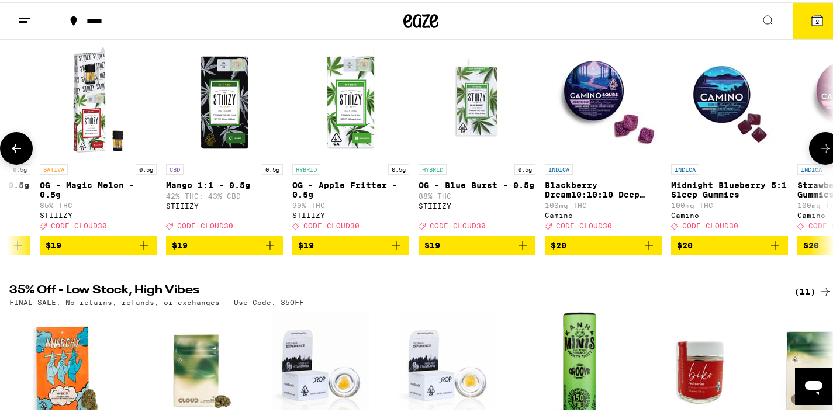
click at [818, 147] on icon at bounding box center [825, 146] width 14 height 14
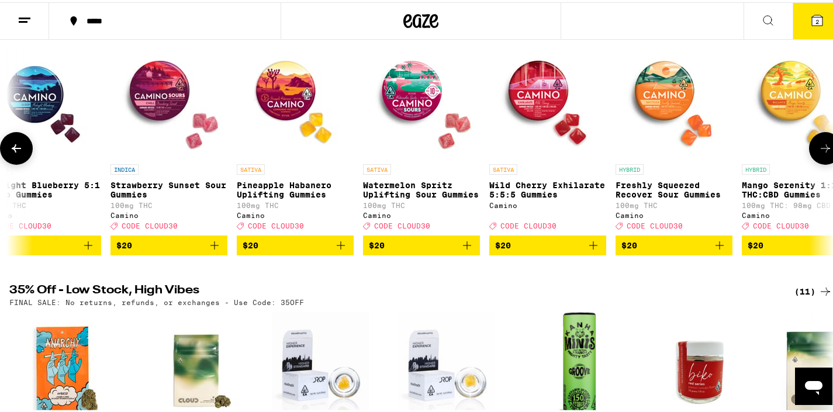
click at [818, 147] on icon at bounding box center [825, 146] width 14 height 14
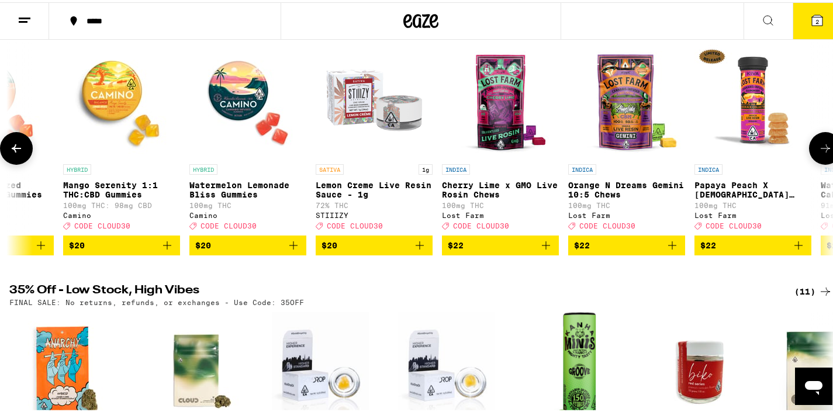
scroll to position [0, 4121]
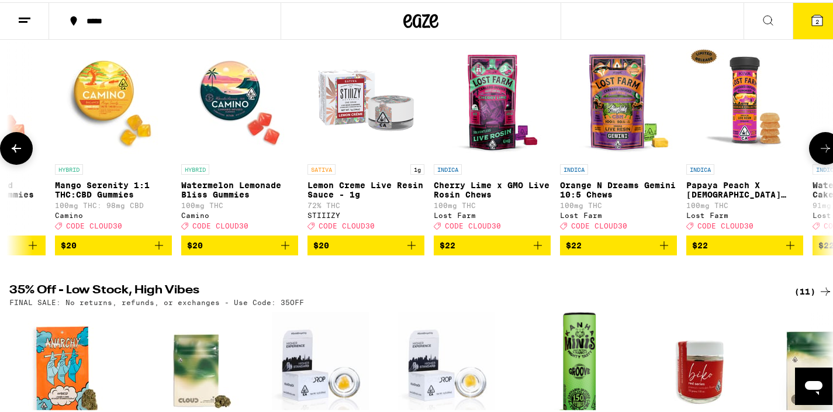
click at [818, 147] on icon at bounding box center [825, 146] width 14 height 14
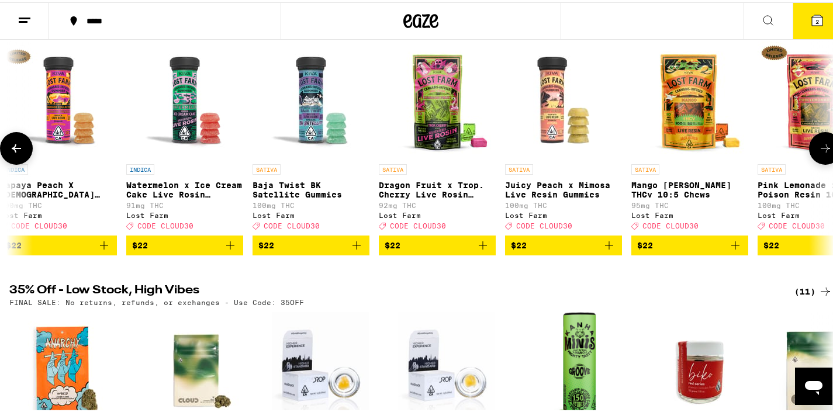
scroll to position [0, 4808]
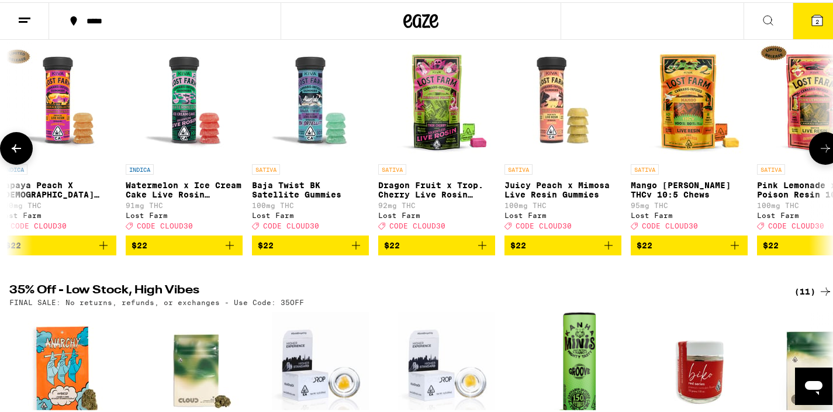
click at [818, 147] on icon at bounding box center [825, 146] width 14 height 14
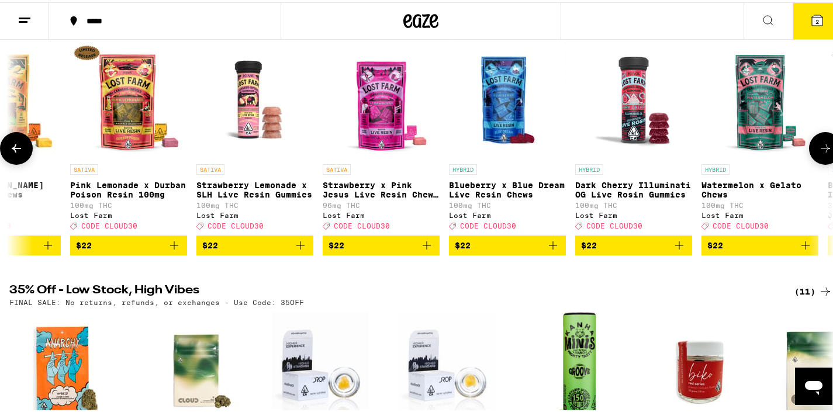
click at [818, 147] on icon at bounding box center [825, 146] width 14 height 14
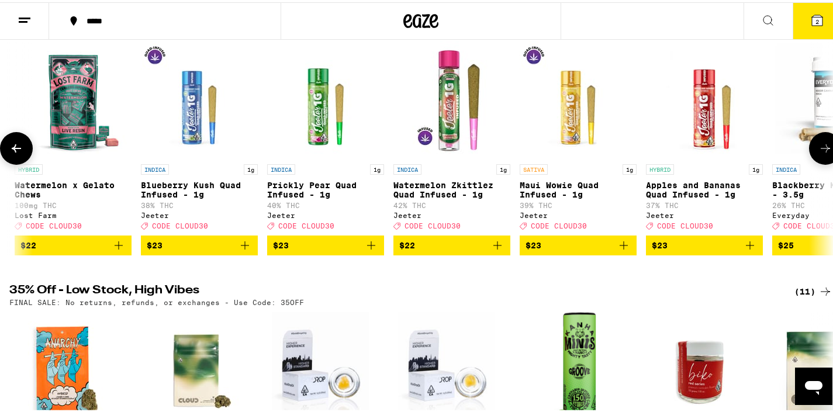
click at [818, 147] on icon at bounding box center [825, 146] width 14 height 14
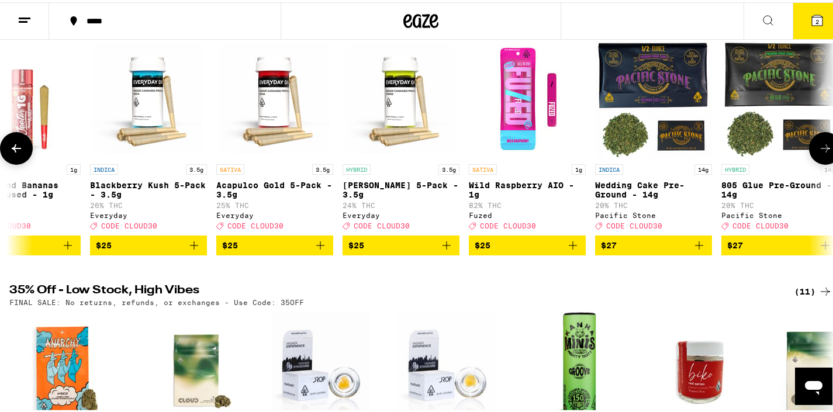
scroll to position [0, 6868]
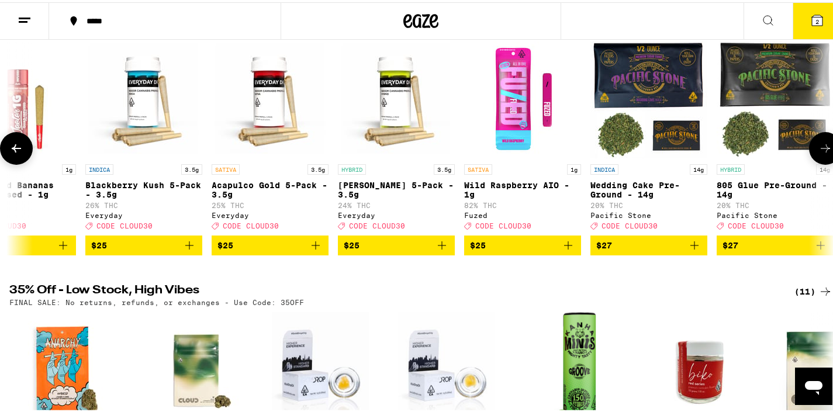
click at [827, 152] on button at bounding box center [825, 146] width 33 height 33
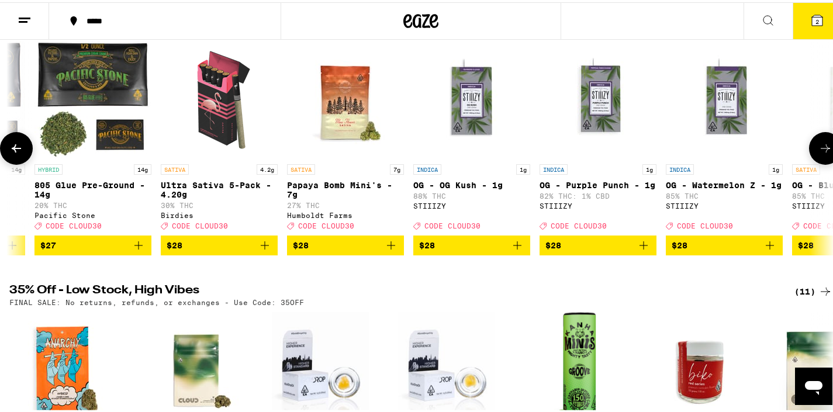
scroll to position [0, 7555]
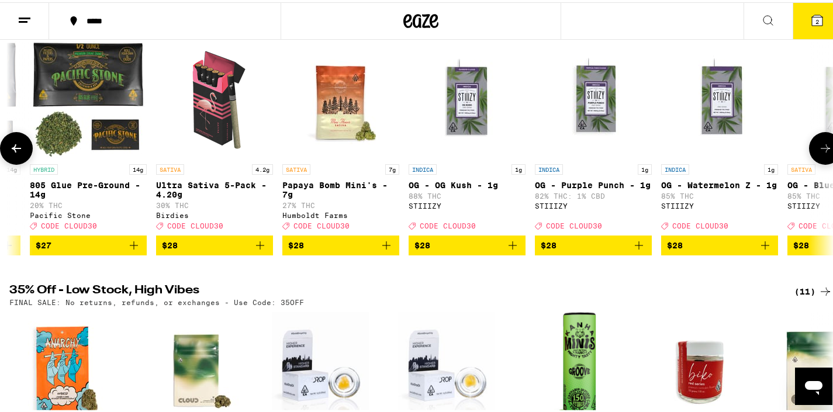
click at [811, 143] on button at bounding box center [825, 146] width 33 height 33
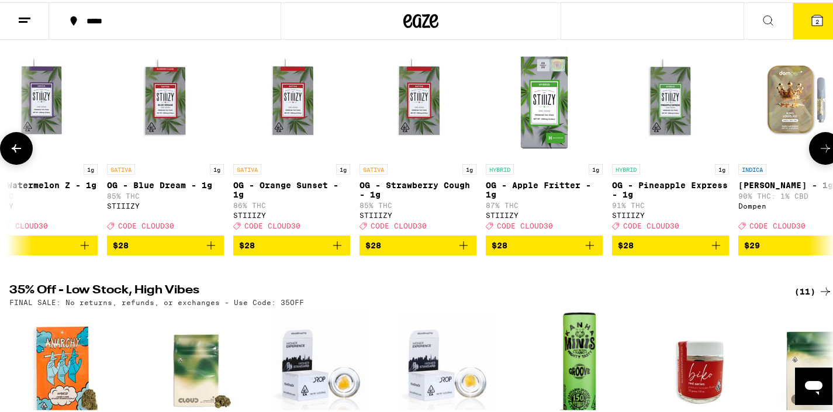
scroll to position [0, 8242]
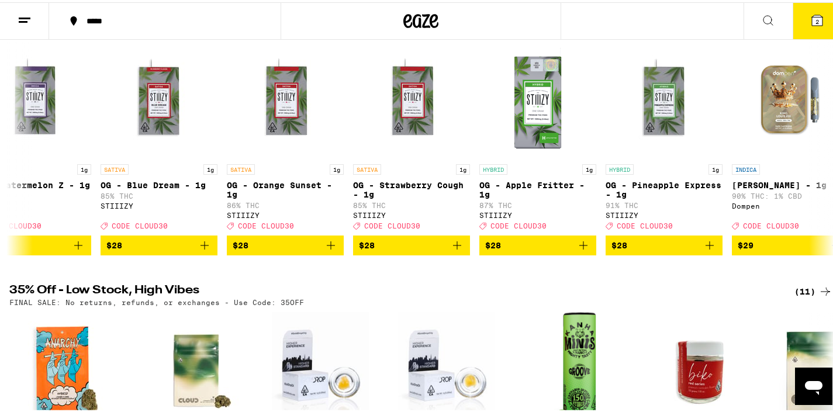
click at [23, 17] on icon at bounding box center [25, 18] width 14 height 14
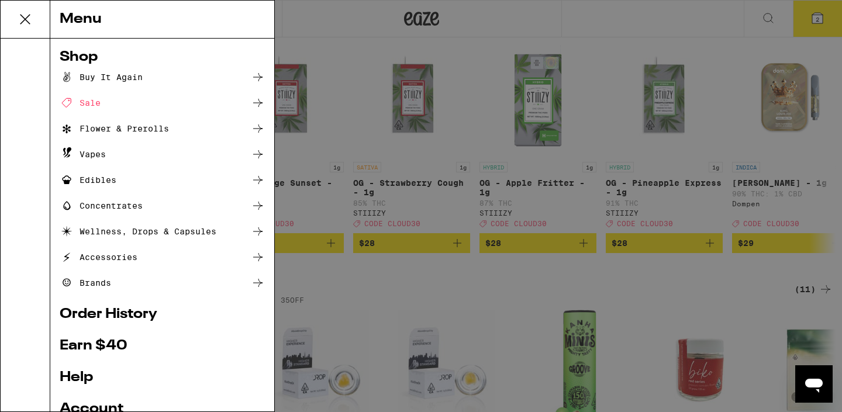
click at [88, 106] on div "Sale" at bounding box center [80, 103] width 41 height 14
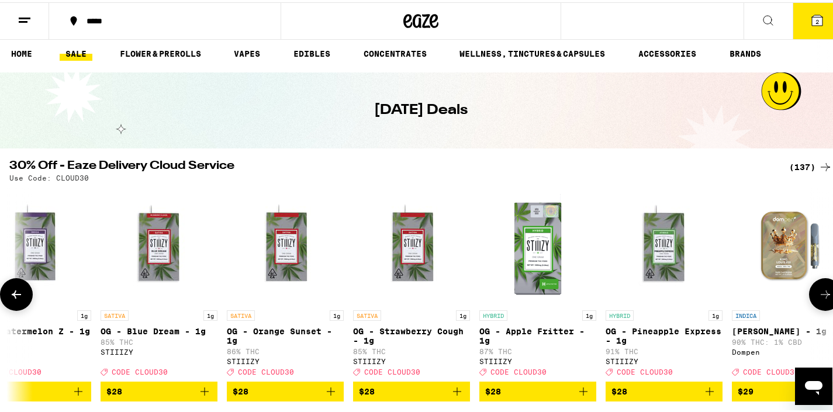
scroll to position [0, 0]
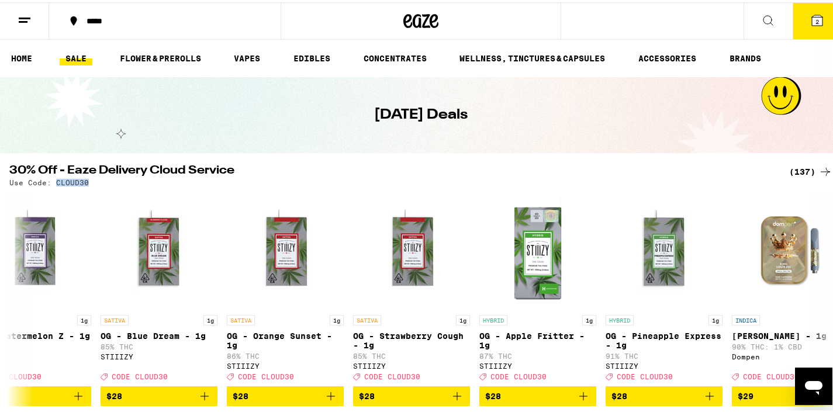
drag, startPoint x: 56, startPoint y: 180, endPoint x: 85, endPoint y: 179, distance: 29.8
click at [85, 179] on p "Use Code: CLOUD30" at bounding box center [48, 181] width 79 height 8
copy p "CLOUD30"
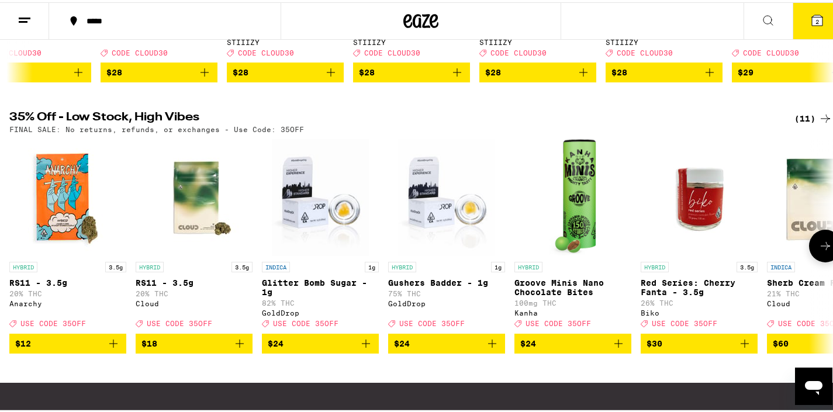
scroll to position [373, 0]
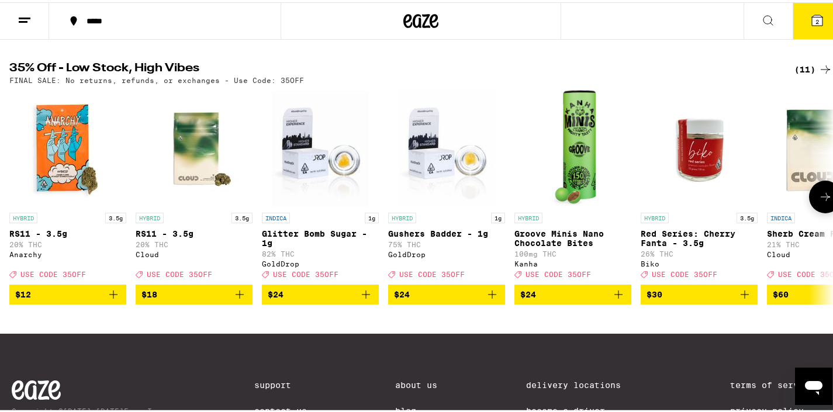
click at [818, 202] on icon at bounding box center [825, 195] width 14 height 14
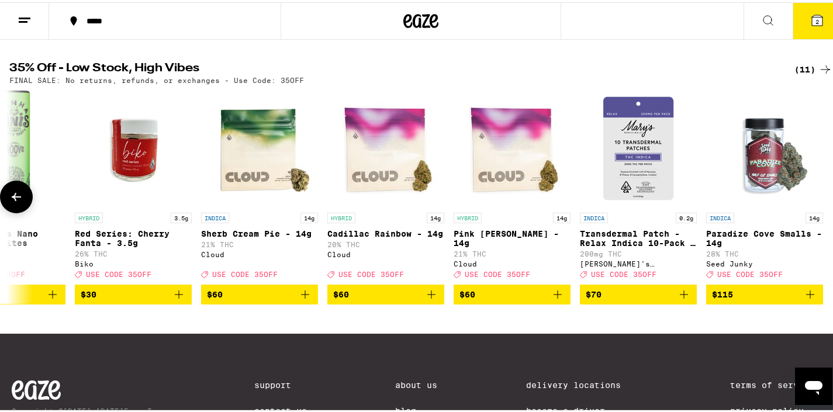
scroll to position [0, 575]
click at [810, 204] on div at bounding box center [825, 194] width 33 height 33
click at [809, 209] on div at bounding box center [825, 194] width 33 height 33
click at [8, 206] on button at bounding box center [16, 194] width 33 height 33
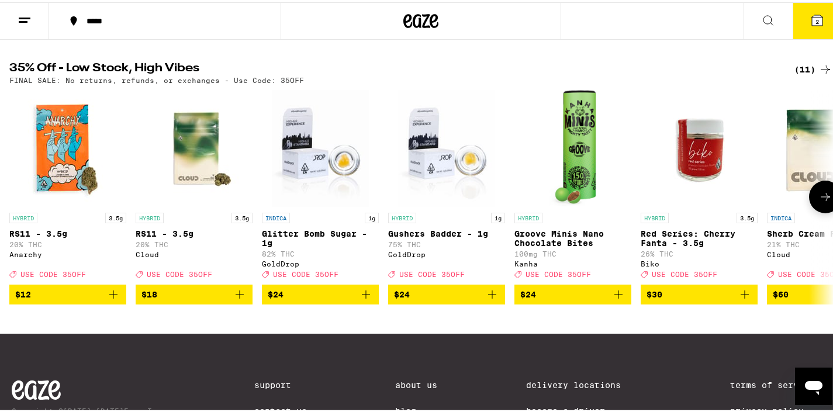
scroll to position [0, 0]
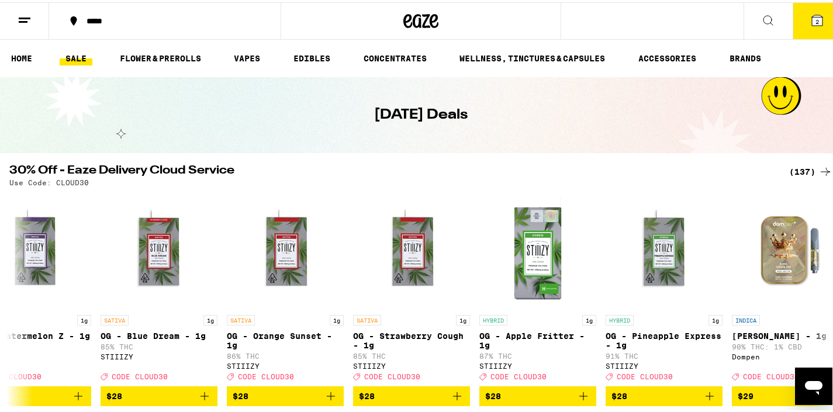
click at [813, 26] on button "2" at bounding box center [817, 19] width 49 height 36
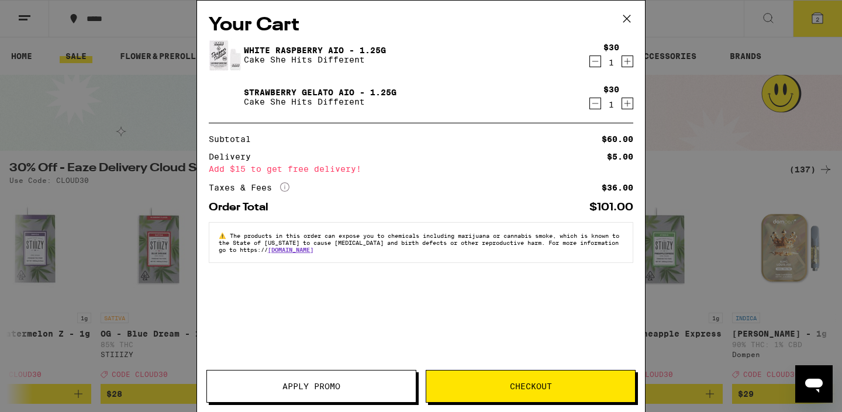
click at [291, 382] on span "Apply Promo" at bounding box center [311, 386] width 58 height 8
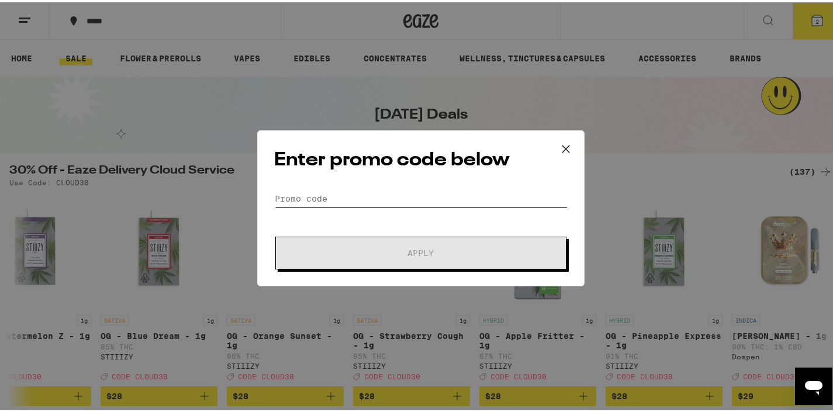
click at [359, 189] on input "Promo Code" at bounding box center [420, 197] width 293 height 18
paste input "CLOUD30"
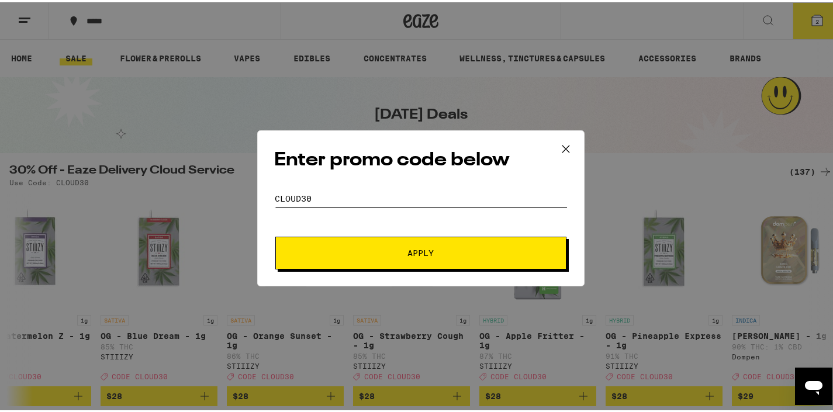
type input "CLOUD30"
click at [408, 251] on span "Apply" at bounding box center [421, 251] width 26 height 8
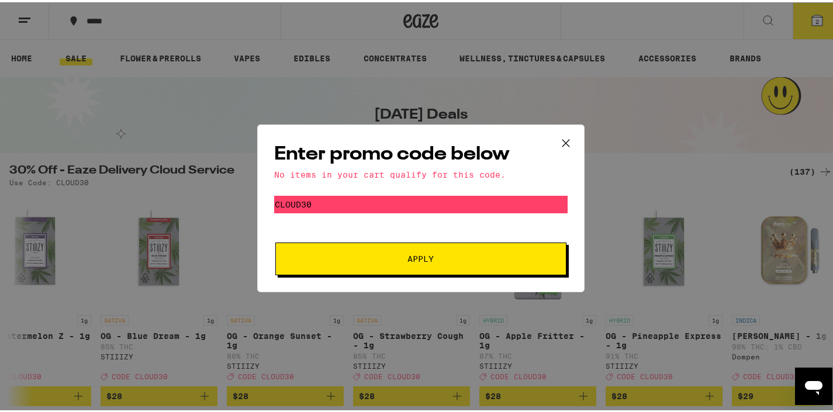
drag, startPoint x: 555, startPoint y: 127, endPoint x: 565, endPoint y: 137, distance: 14.1
click at [558, 133] on button at bounding box center [566, 141] width 36 height 37
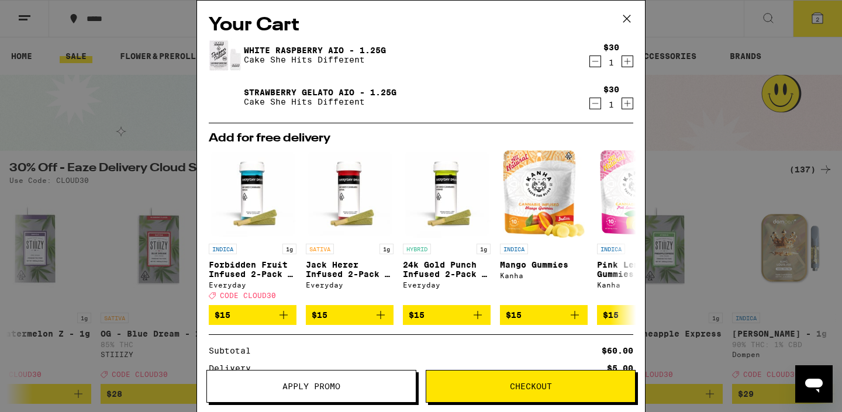
click at [628, 16] on icon at bounding box center [626, 18] width 7 height 7
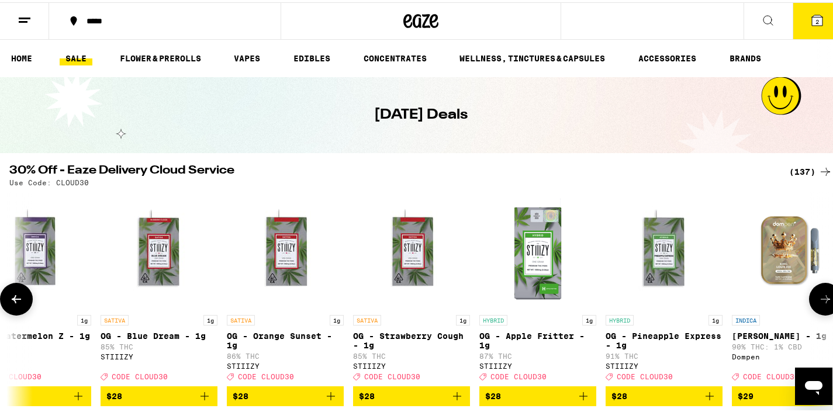
click at [817, 292] on button at bounding box center [825, 297] width 33 height 33
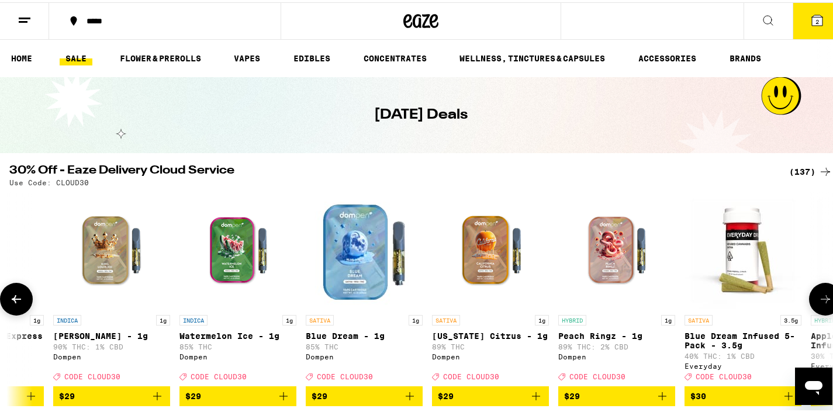
scroll to position [0, 8929]
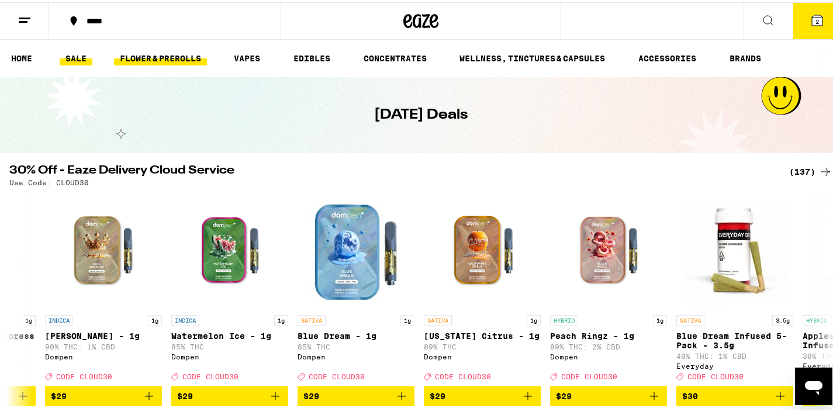
click at [173, 58] on link "FLOWER & PREROLLS" at bounding box center [160, 56] width 93 height 14
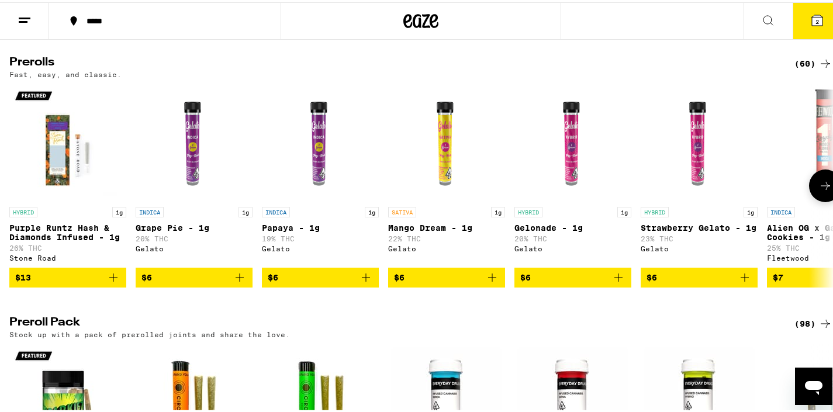
scroll to position [651, 0]
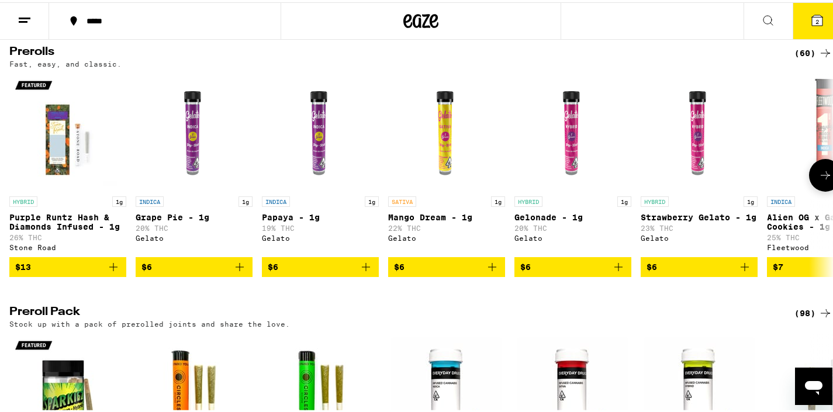
click at [818, 180] on icon at bounding box center [825, 173] width 14 height 14
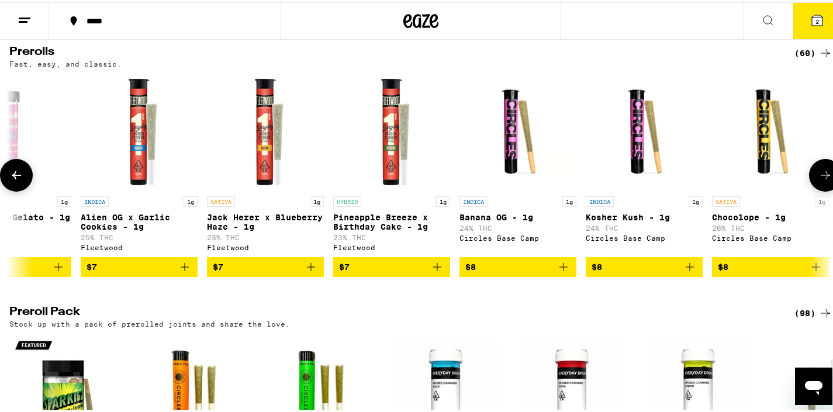
scroll to position [0, 687]
click at [27, 189] on button at bounding box center [16, 173] width 33 height 33
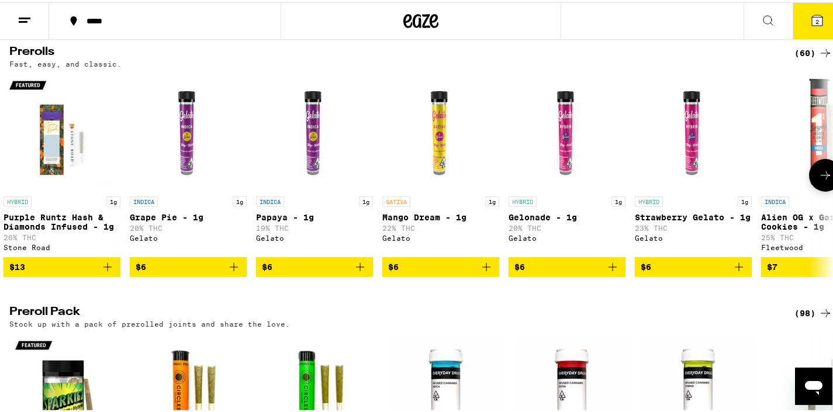
scroll to position [0, 0]
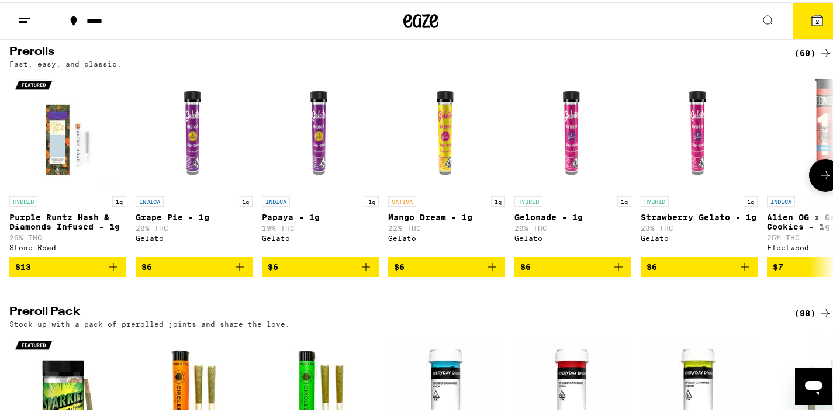
click at [746, 272] on icon "Add to bag" at bounding box center [745, 265] width 14 height 14
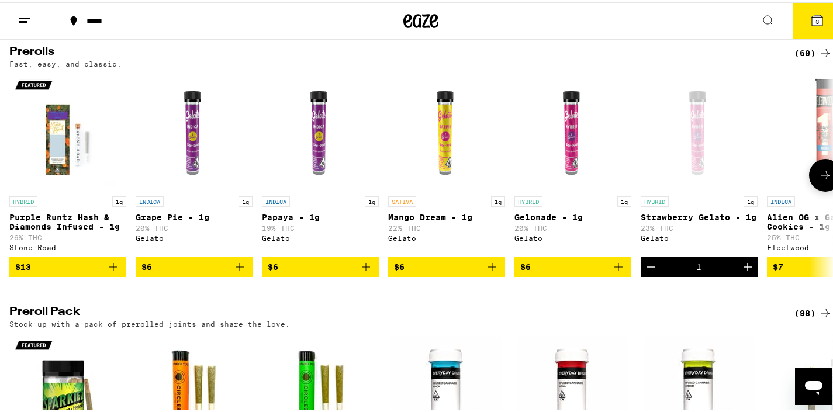
click at [822, 180] on icon at bounding box center [825, 173] width 14 height 14
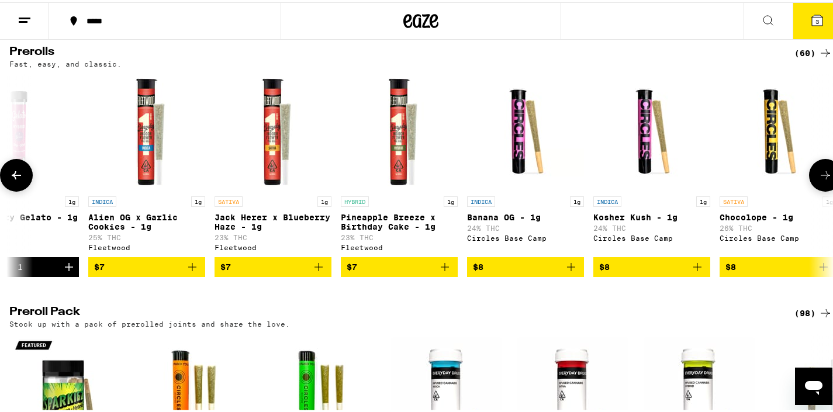
scroll to position [0, 687]
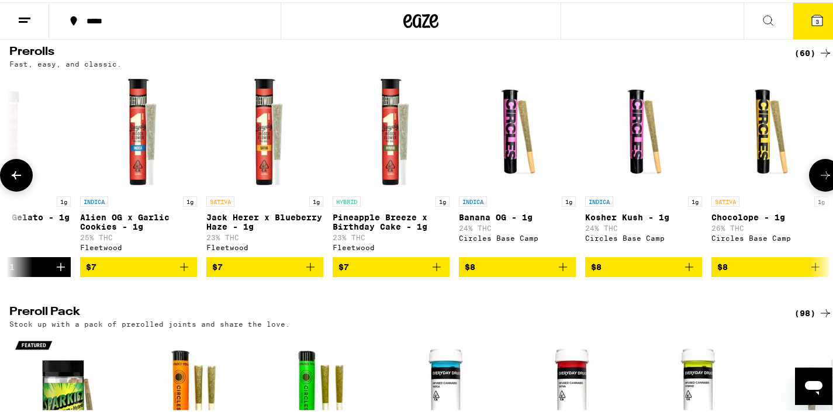
click at [822, 180] on icon at bounding box center [825, 173] width 14 height 14
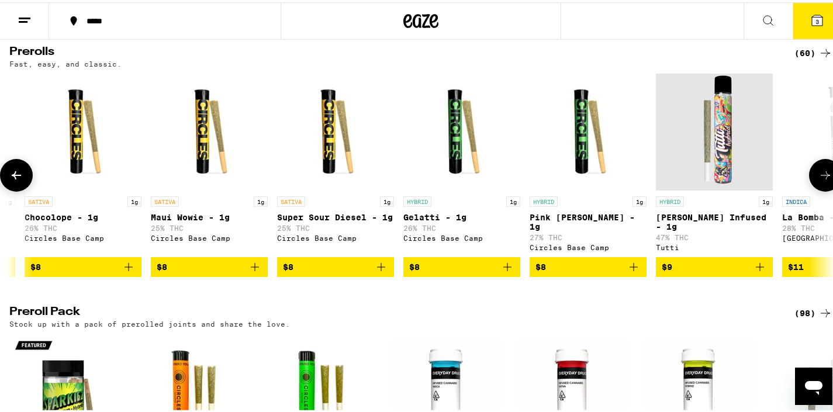
click at [822, 180] on icon at bounding box center [825, 173] width 14 height 14
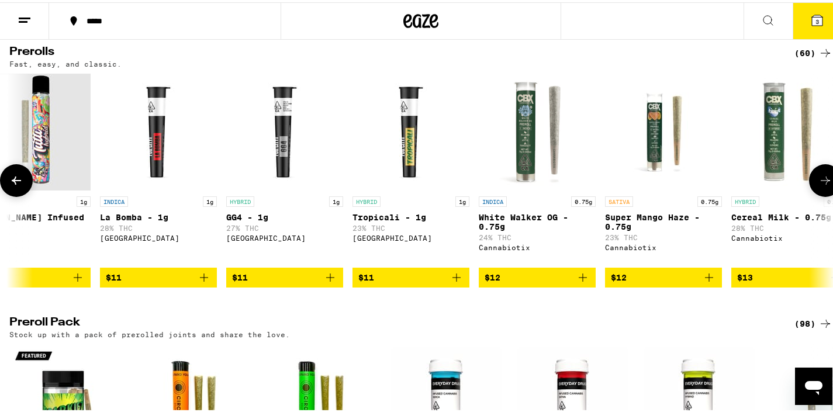
scroll to position [0, 2060]
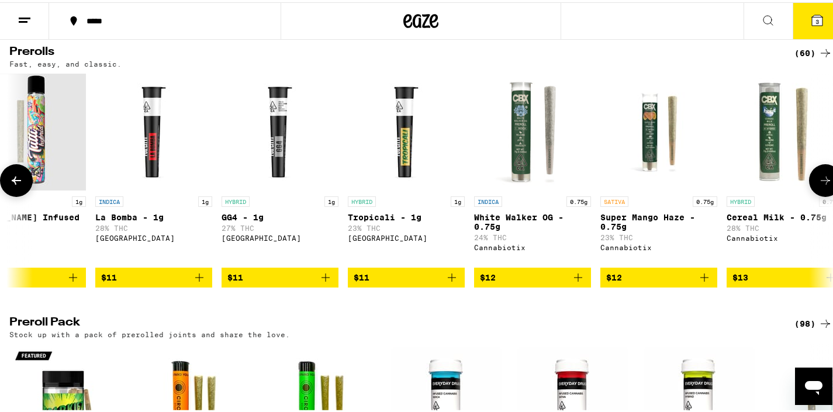
click at [822, 187] on button at bounding box center [825, 178] width 33 height 33
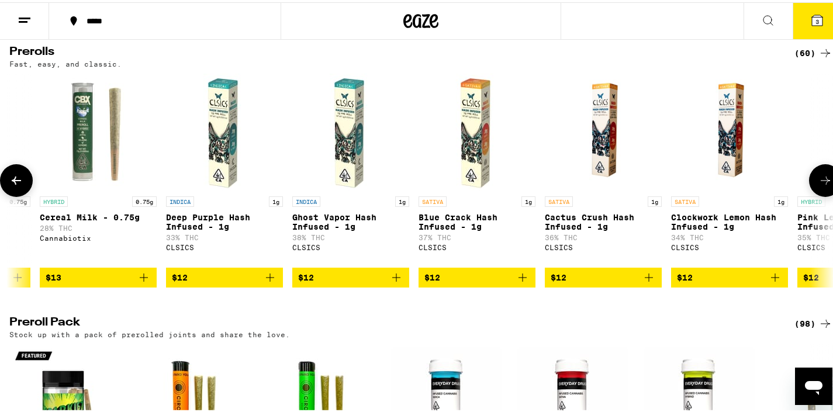
click at [823, 187] on button at bounding box center [825, 178] width 33 height 33
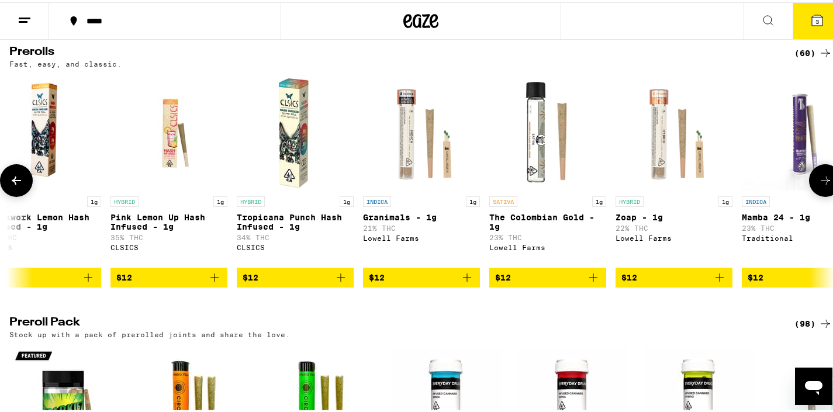
click at [823, 187] on button at bounding box center [825, 178] width 33 height 33
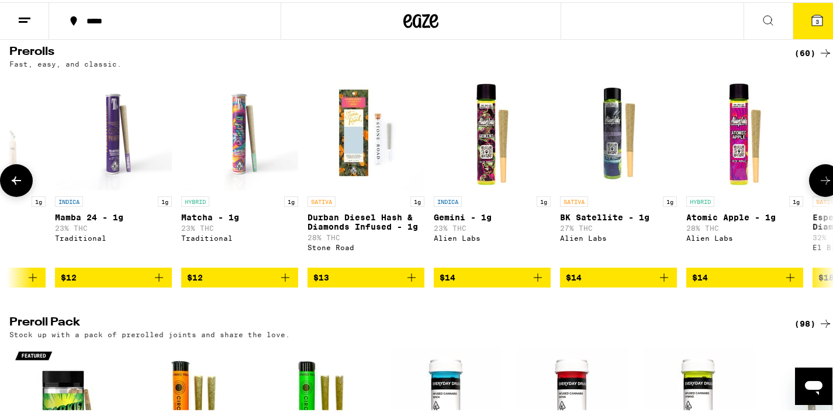
click at [823, 187] on button at bounding box center [825, 178] width 33 height 33
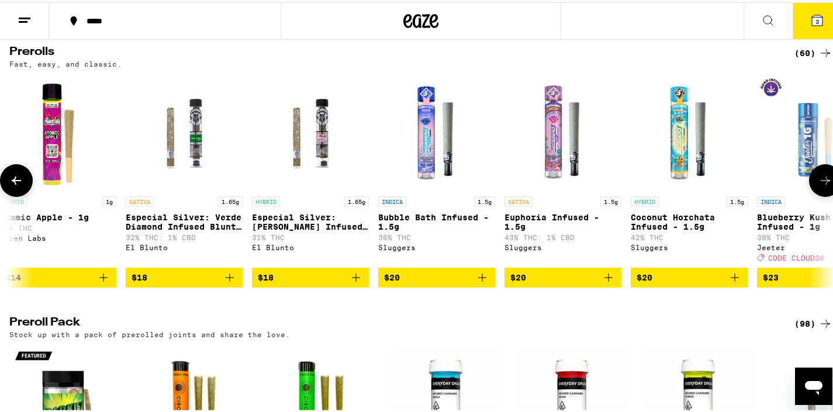
click at [823, 187] on button at bounding box center [825, 178] width 33 height 33
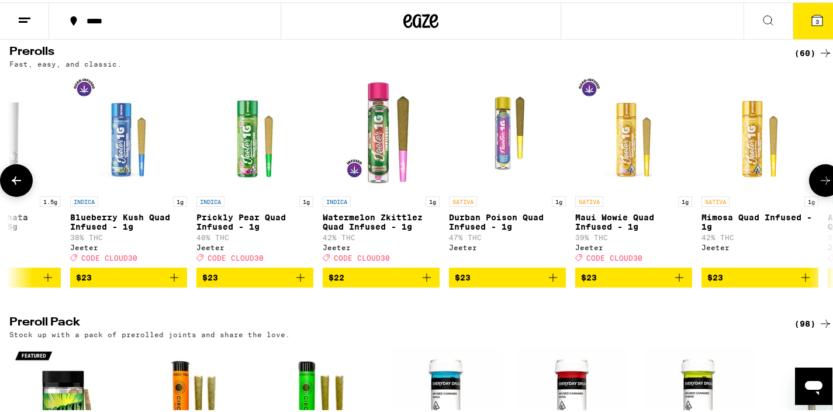
click at [823, 187] on button at bounding box center [825, 178] width 33 height 33
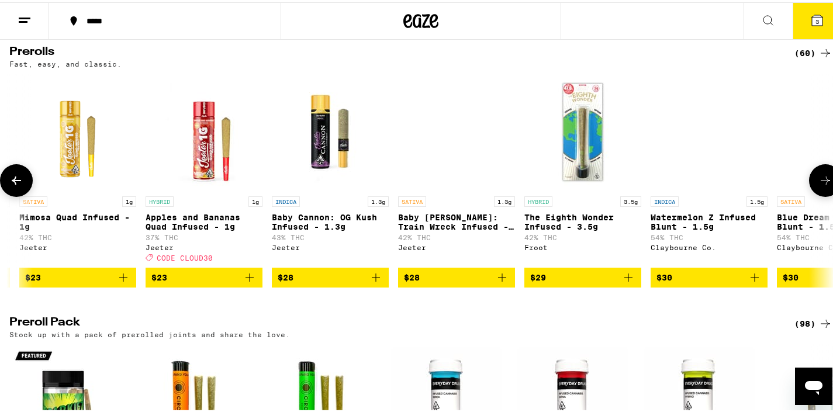
scroll to position [0, 6181]
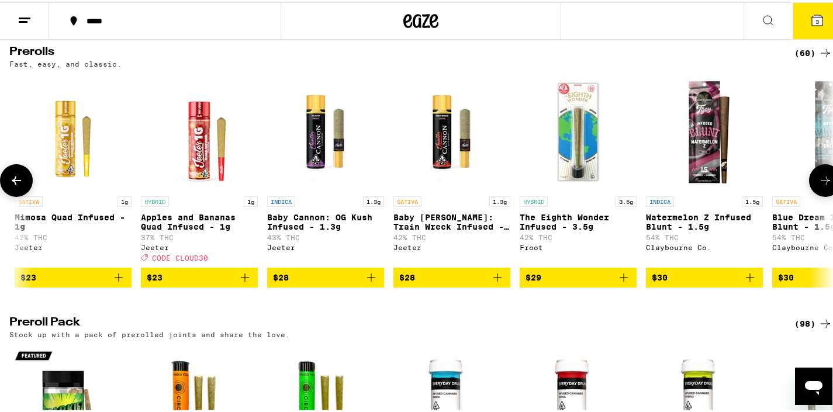
click at [823, 187] on button at bounding box center [825, 178] width 33 height 33
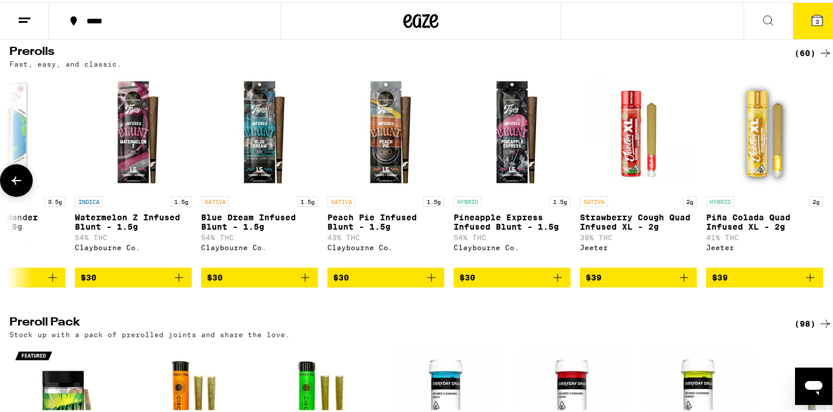
scroll to position [0, 6761]
click at [601, 317] on div "Flower: 1g - 4g (77) The best bud - 1g and 4g flower. Roll it up or pack into y…" at bounding box center [421, 140] width 842 height 1258
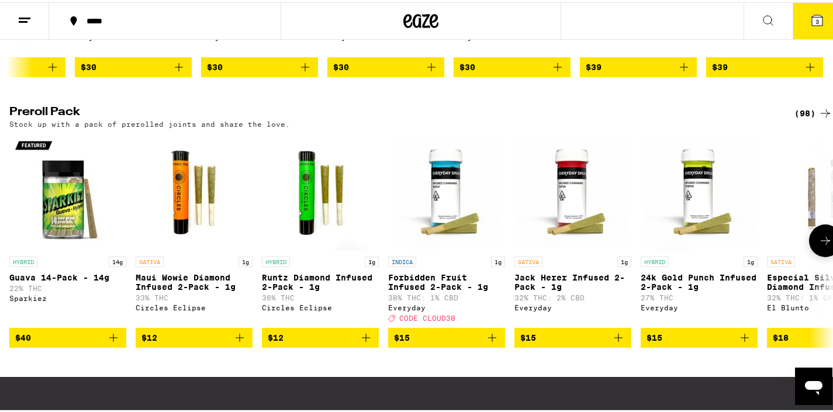
scroll to position [862, 0]
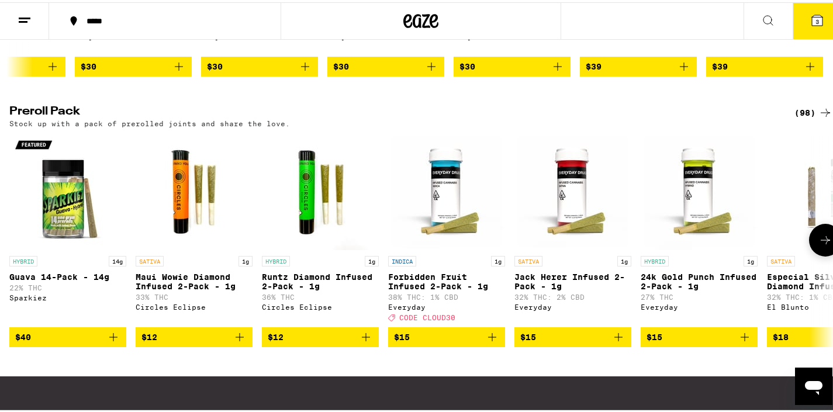
click at [490, 342] on icon "Add to bag" at bounding box center [492, 335] width 14 height 14
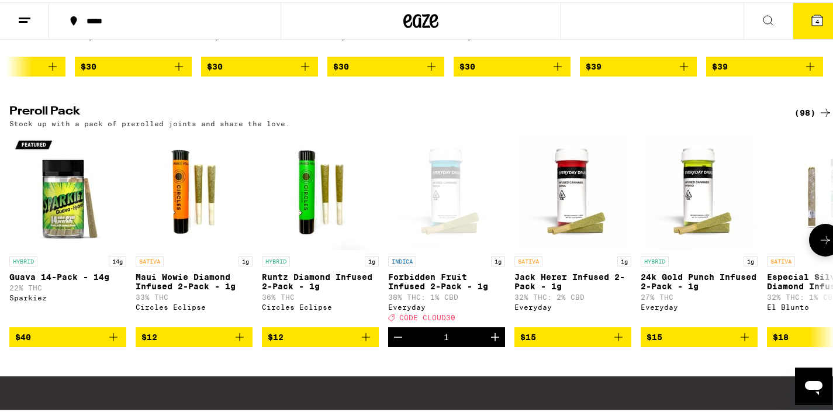
click at [824, 254] on button at bounding box center [825, 238] width 33 height 33
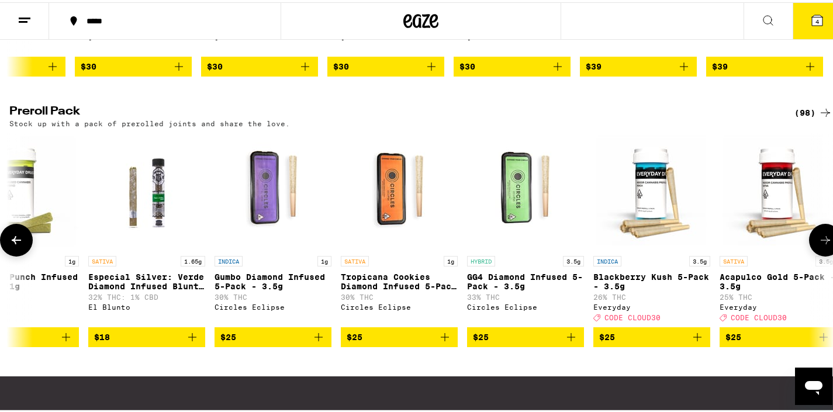
scroll to position [0, 687]
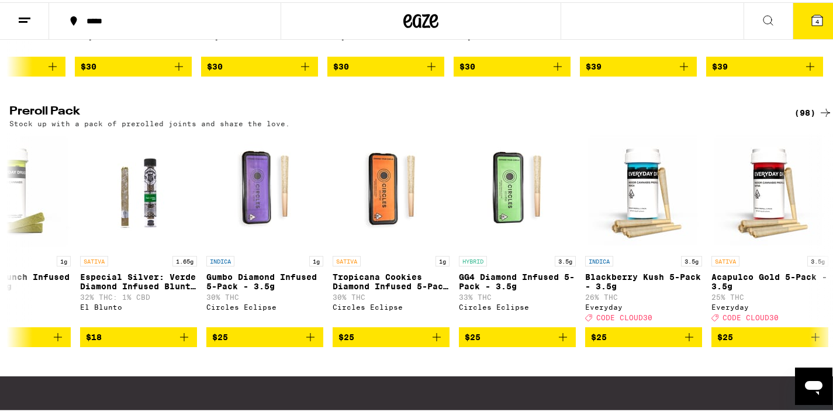
drag, startPoint x: 261, startPoint y: 250, endPoint x: 0, endPoint y: 3, distance: 359.3
